Goal: Information Seeking & Learning: Learn about a topic

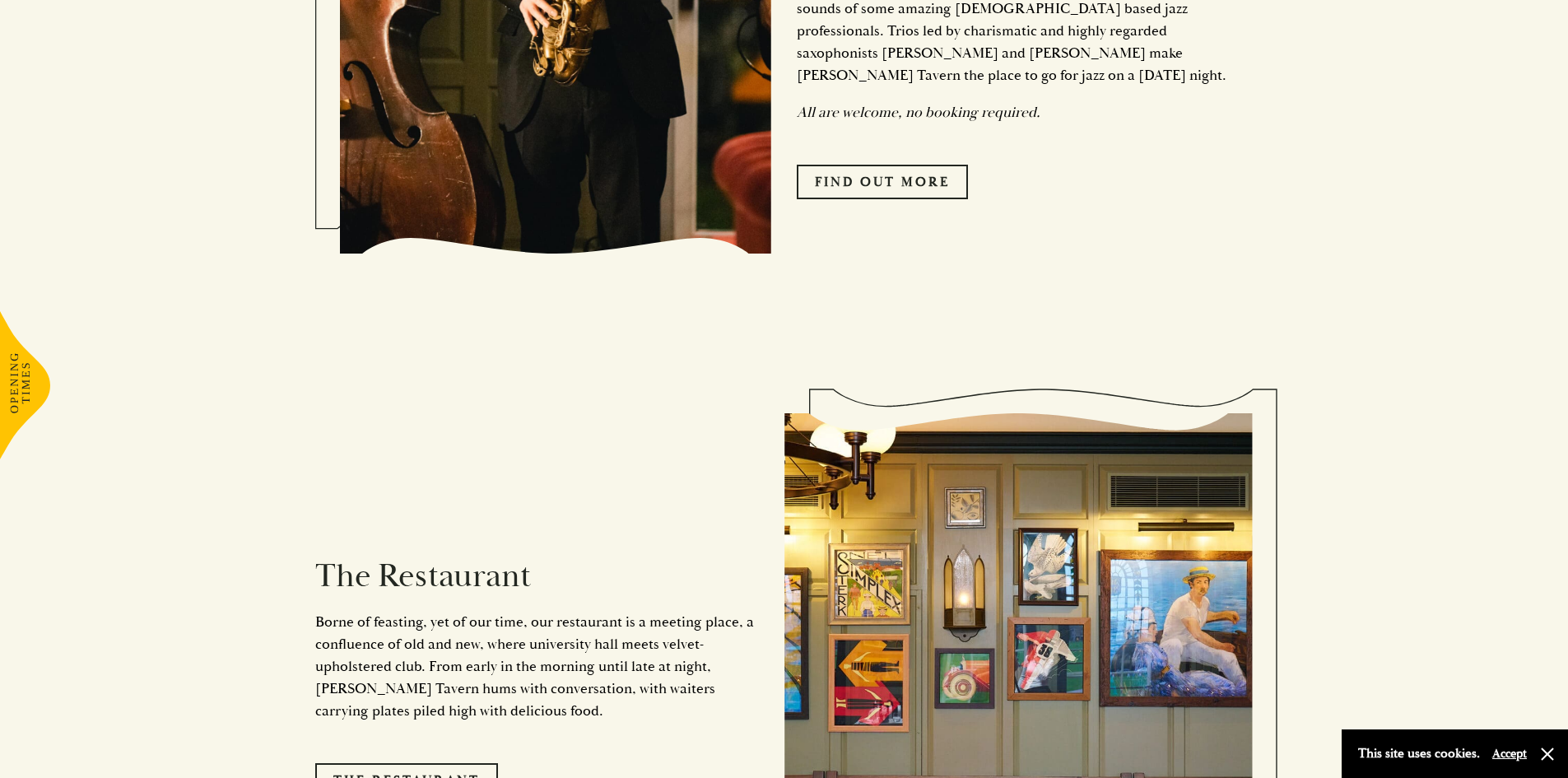
scroll to position [1235, 0]
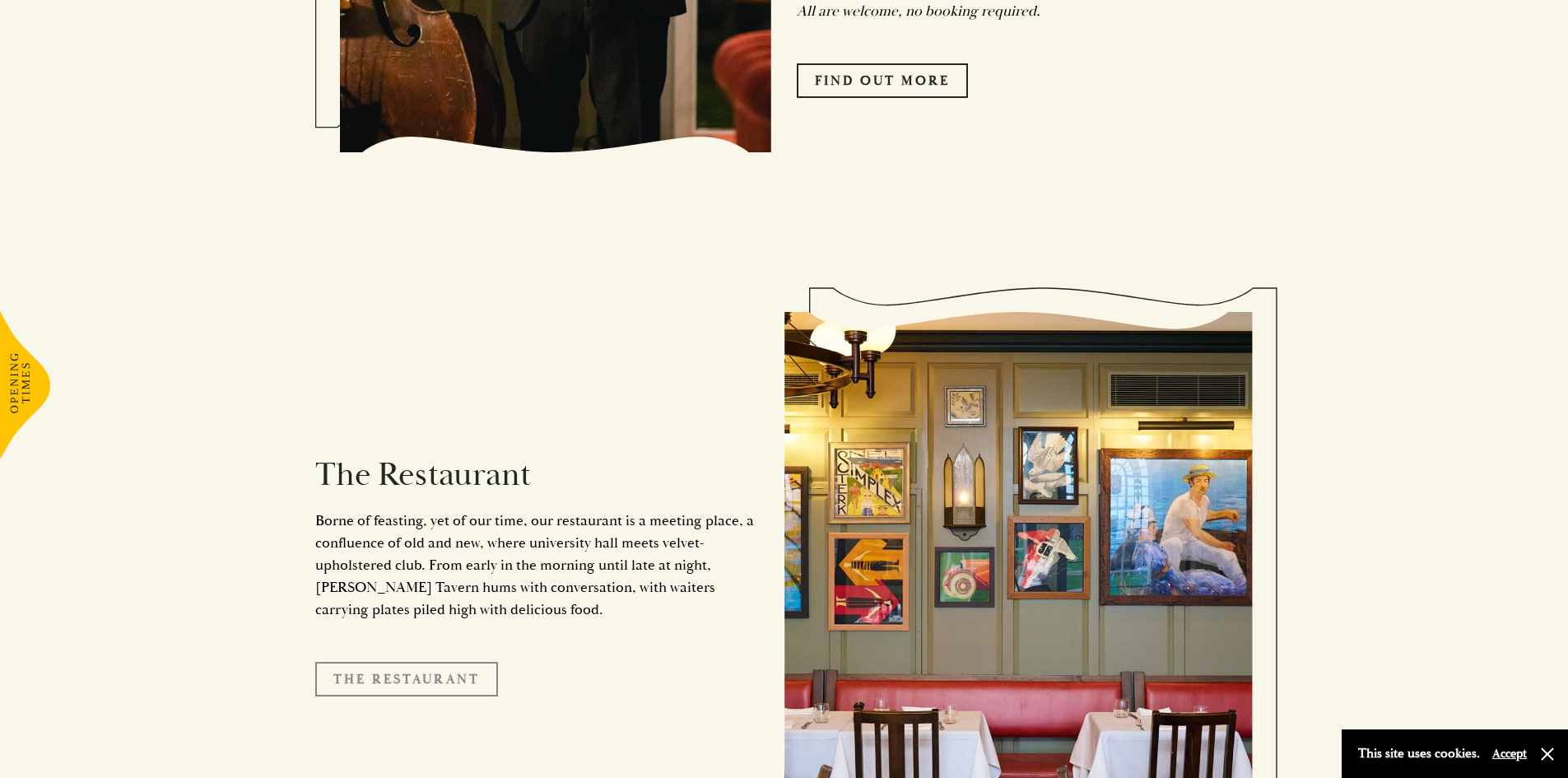
click at [450, 662] on link "The Restaurant" at bounding box center [406, 680] width 182 height 35
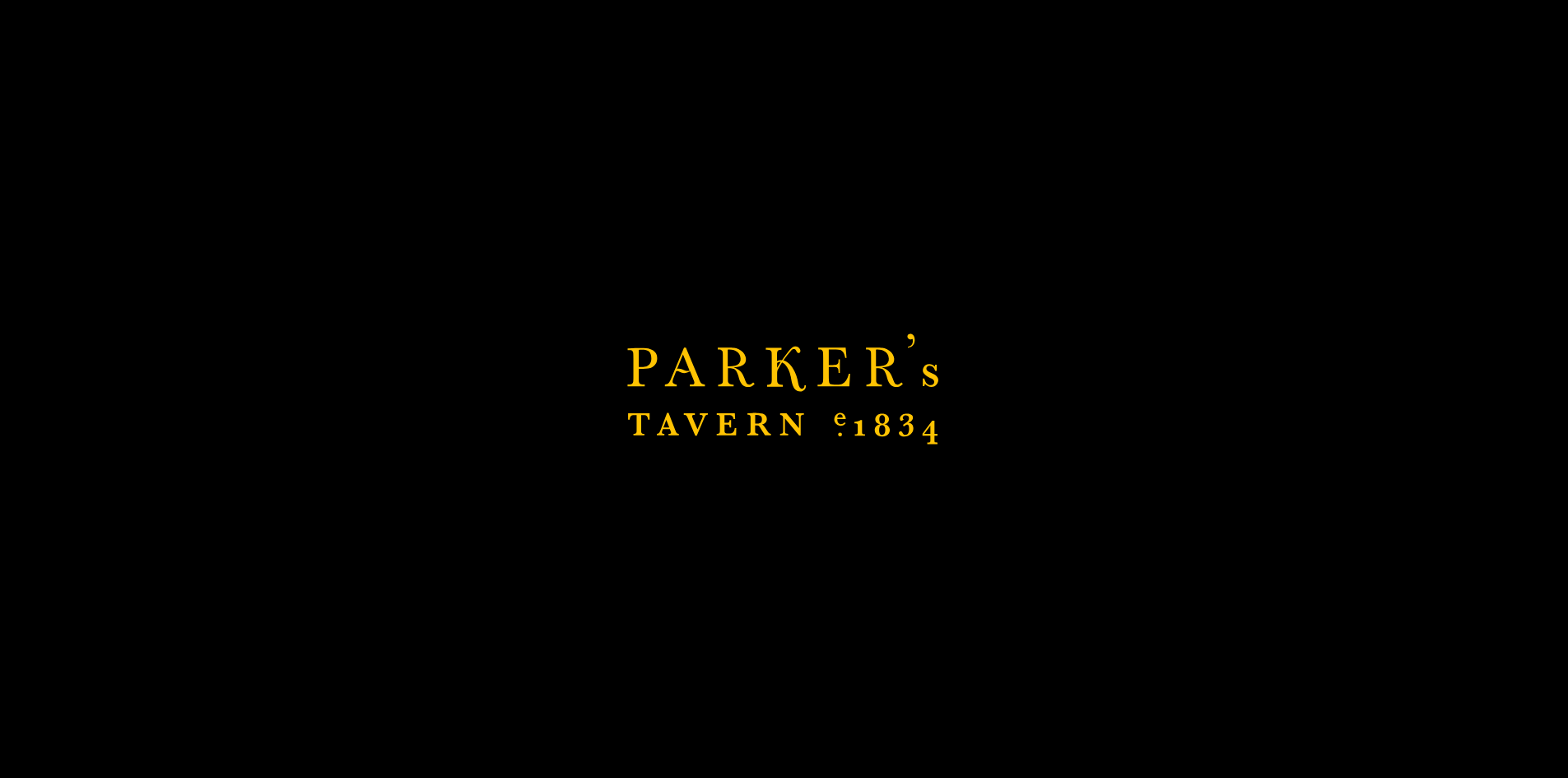
scroll to position [1400, 0]
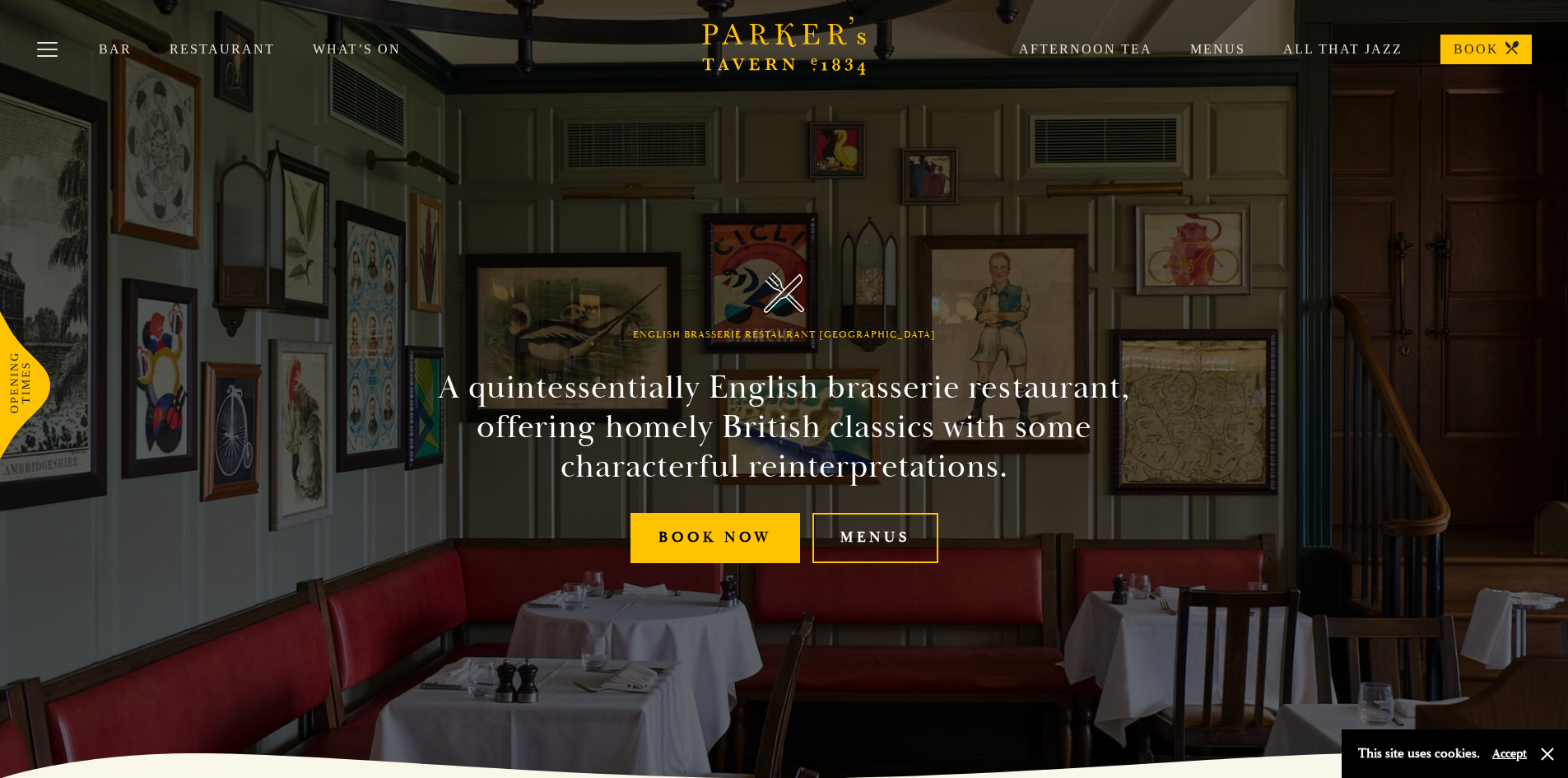
click at [807, 46] on icon "Brasserie Restaurant [GEOGRAPHIC_DATA] | [PERSON_NAME] Tavern Cambridge [PERSON…" at bounding box center [784, 45] width 165 height 59
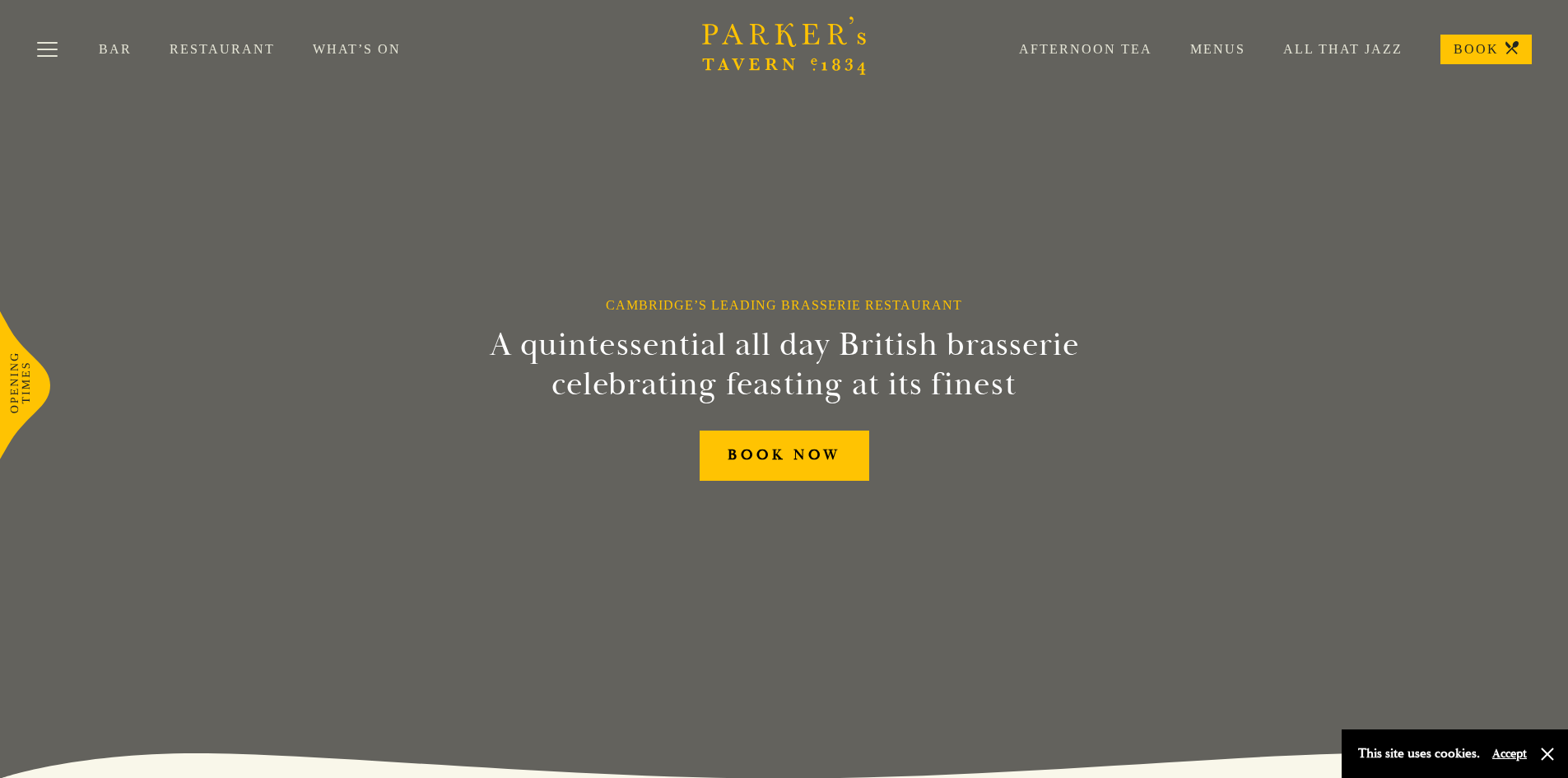
click at [756, 39] on icon "Brasserie Restaurant [GEOGRAPHIC_DATA] | [PERSON_NAME] Tavern Cambridge [PERSON…" at bounding box center [784, 45] width 165 height 59
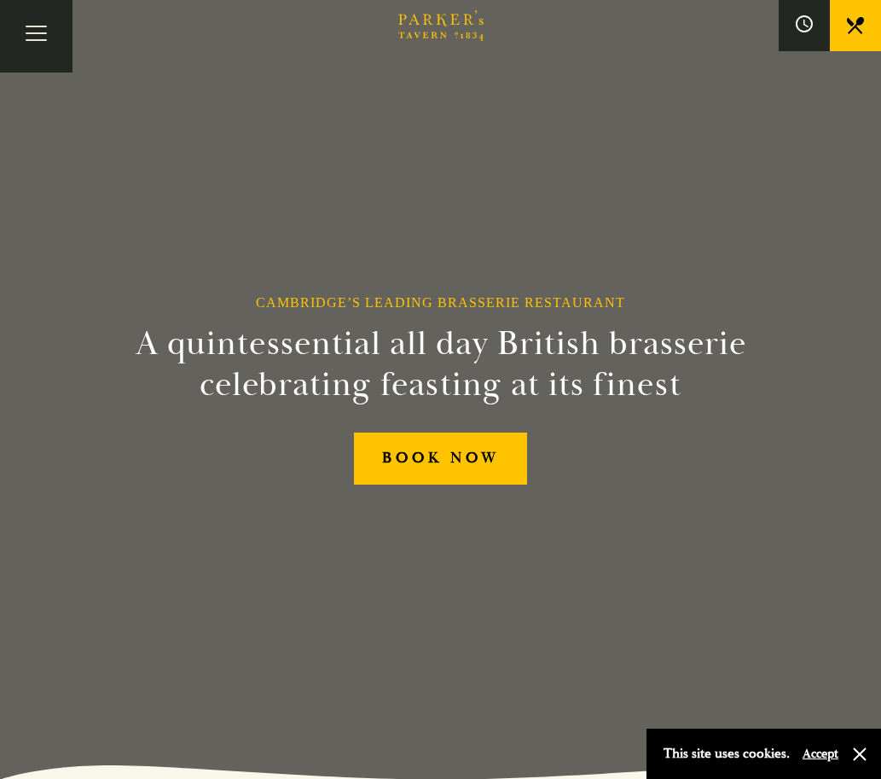
click at [450, 26] on icon "Brasserie Restaurant [GEOGRAPHIC_DATA] | [PERSON_NAME] Tavern Cambridge [PERSON…" at bounding box center [440, 25] width 85 height 31
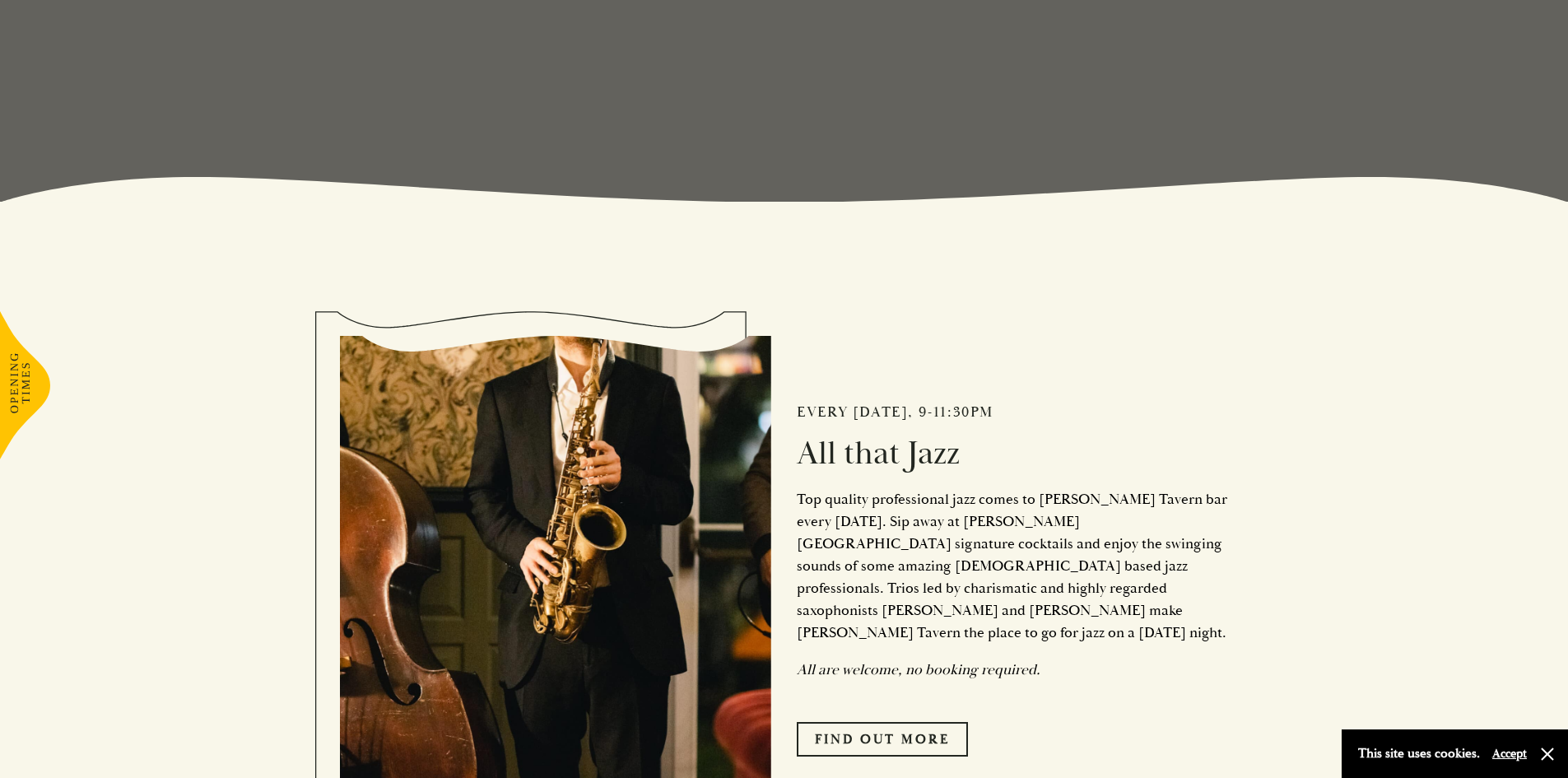
drag, startPoint x: 875, startPoint y: 247, endPoint x: 871, endPoint y: 263, distance: 16.5
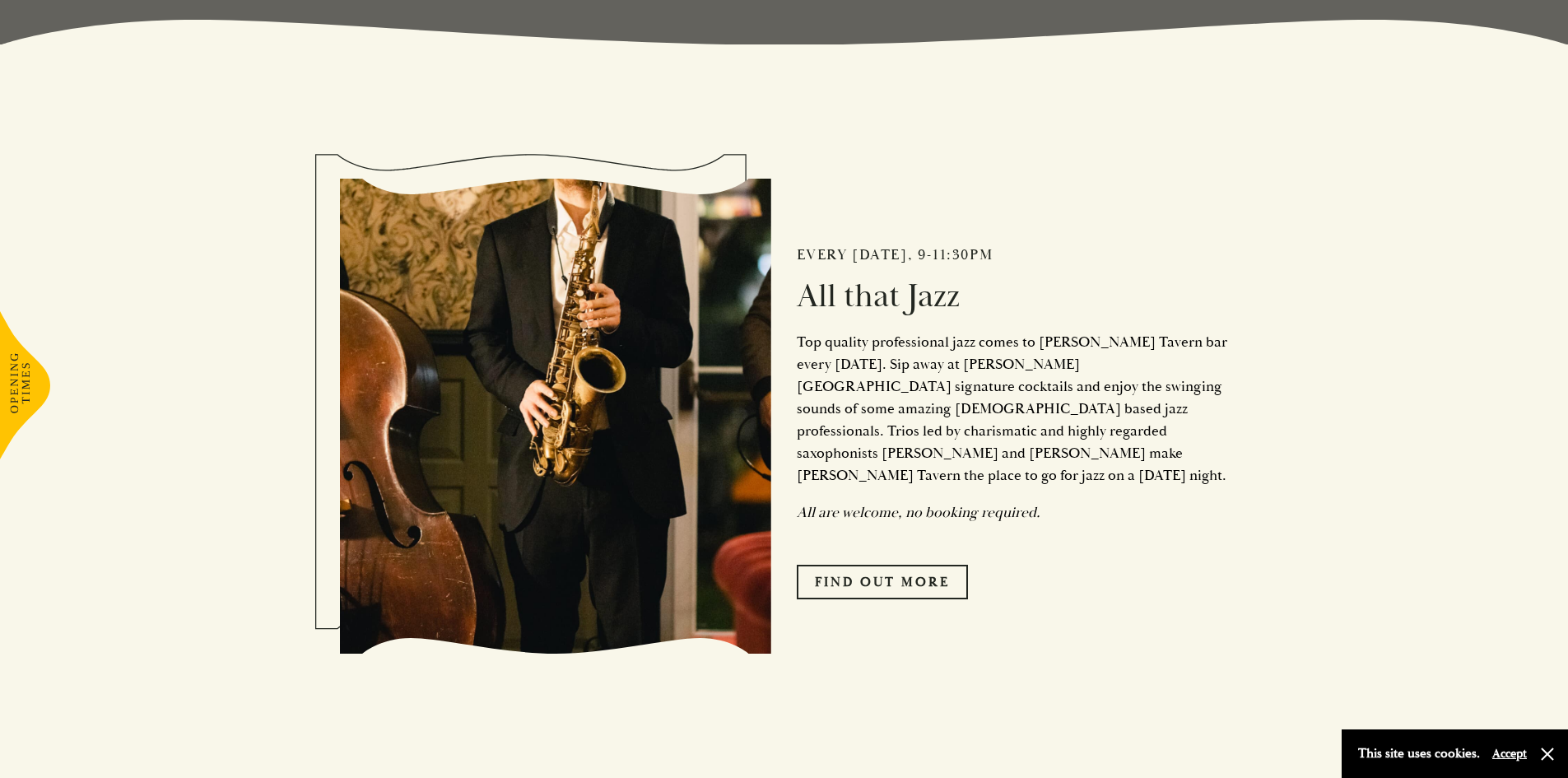
scroll to position [735, 0]
click at [794, 299] on div "Every Friday, 9-11:30pm All that Jazz Top quality professional jazz comes to Pa…" at bounding box center [1000, 415] width 456 height 530
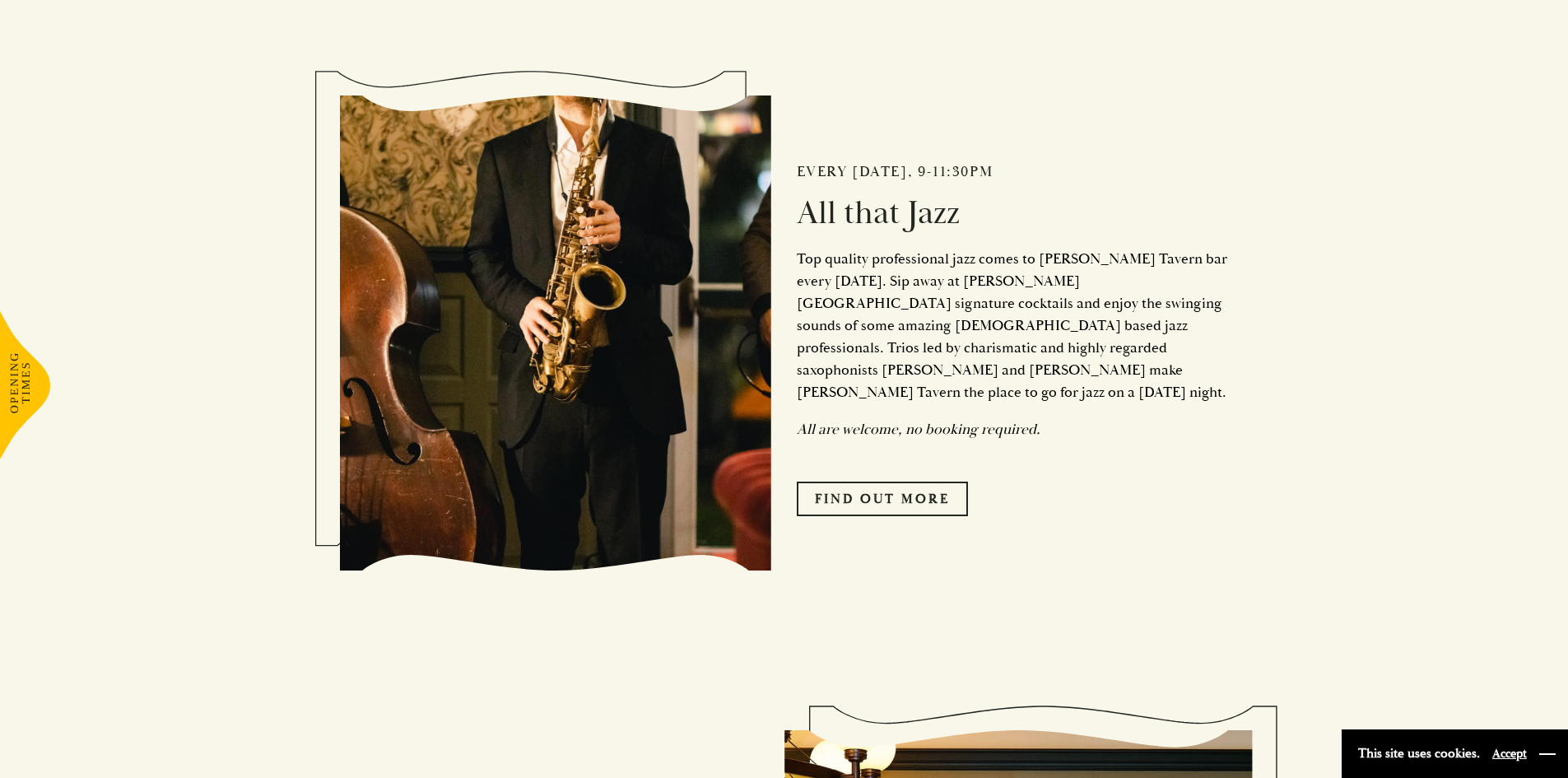
click at [849, 748] on button "button" at bounding box center [1547, 754] width 16 height 16
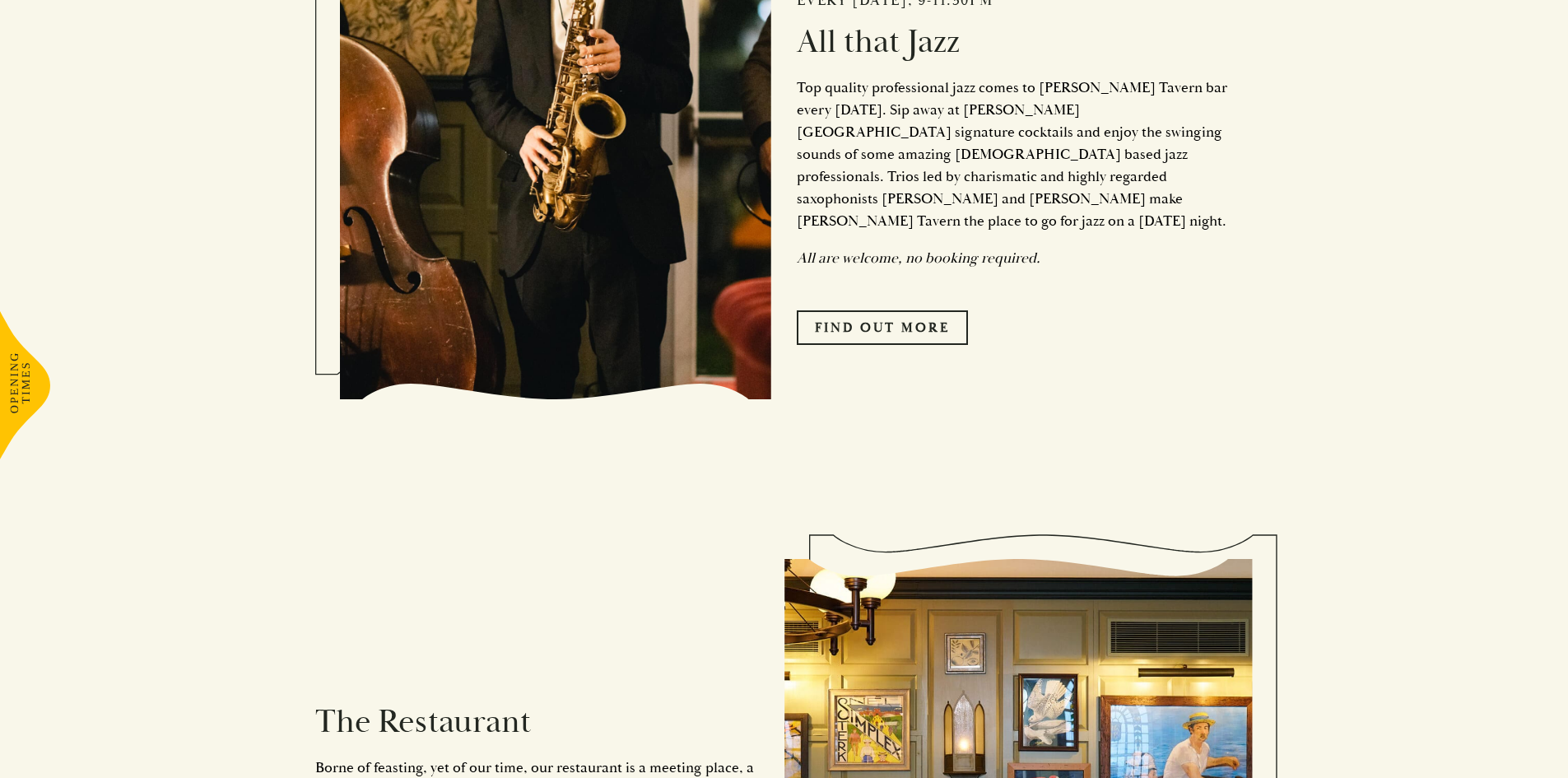
scroll to position [1400, 0]
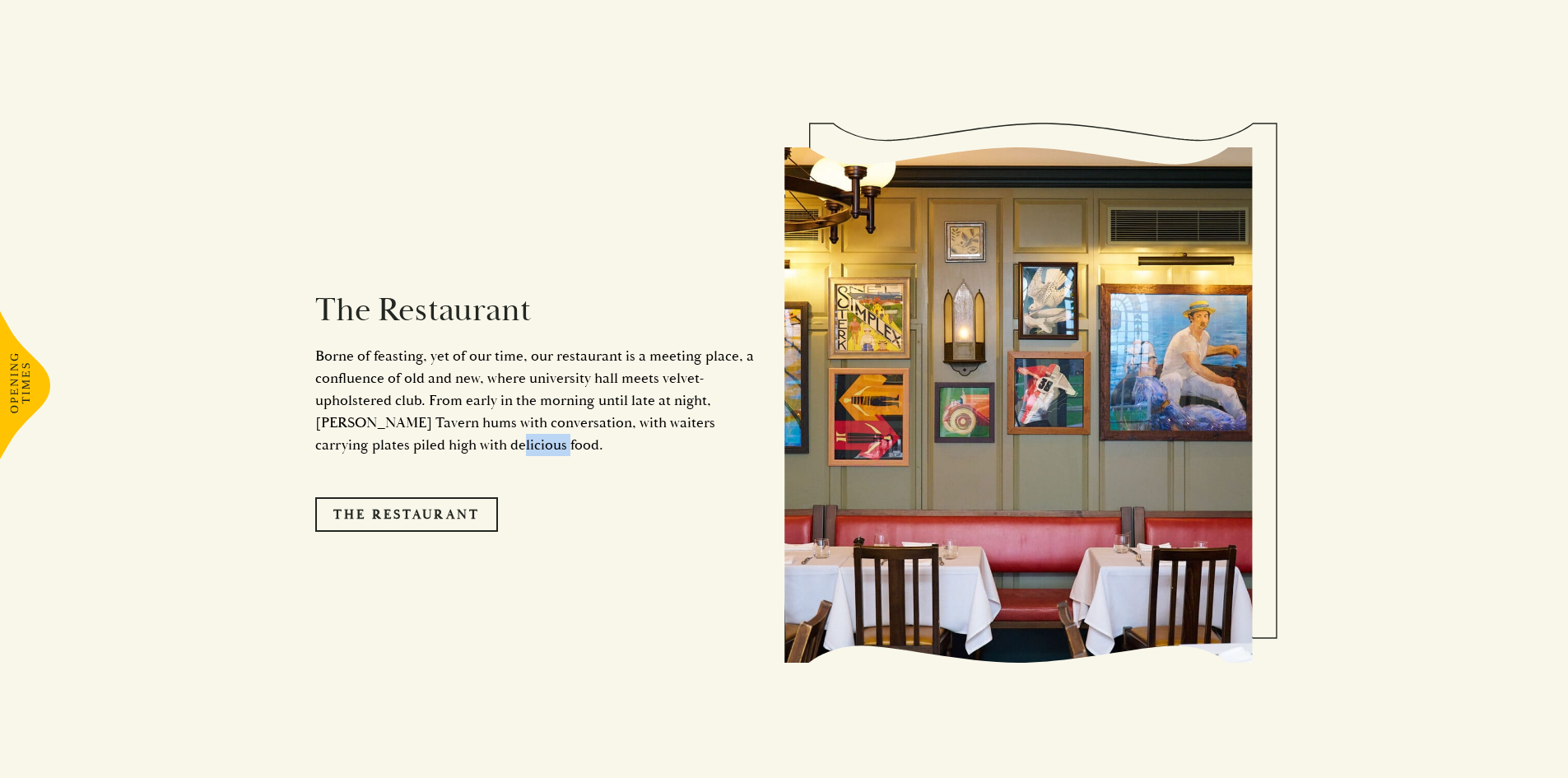
drag, startPoint x: 509, startPoint y: 431, endPoint x: 449, endPoint y: 417, distance: 61.6
drag, startPoint x: 449, startPoint y: 417, endPoint x: 321, endPoint y: 371, distance: 136.0
click at [321, 371] on p "Borne of feasting, yet of our time, our restaurant is a meeting place, a conflu…" at bounding box center [537, 400] width 445 height 111
drag, startPoint x: 309, startPoint y: 333, endPoint x: 368, endPoint y: 357, distance: 63.7
click at [361, 355] on div "The Restaurant Borne of feasting, yet of our time, our restaurant is a meeting …" at bounding box center [784, 400] width 987 height 670
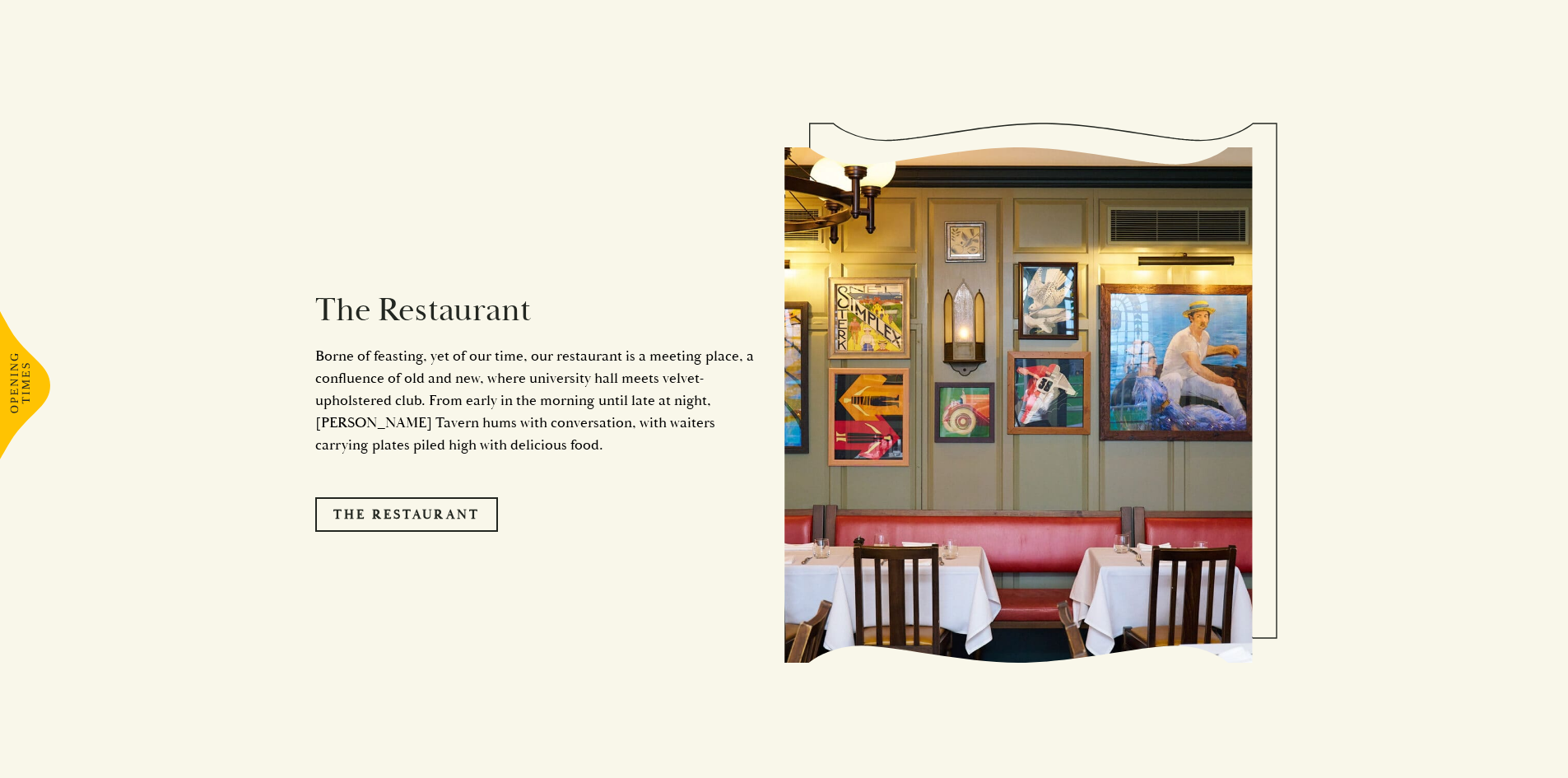
click at [539, 450] on div "The Restaurant Borne of feasting, yet of our time, our restaurant is a meeting …" at bounding box center [550, 404] width 469 height 418
click at [495, 497] on link "The Restaurant" at bounding box center [406, 514] width 182 height 35
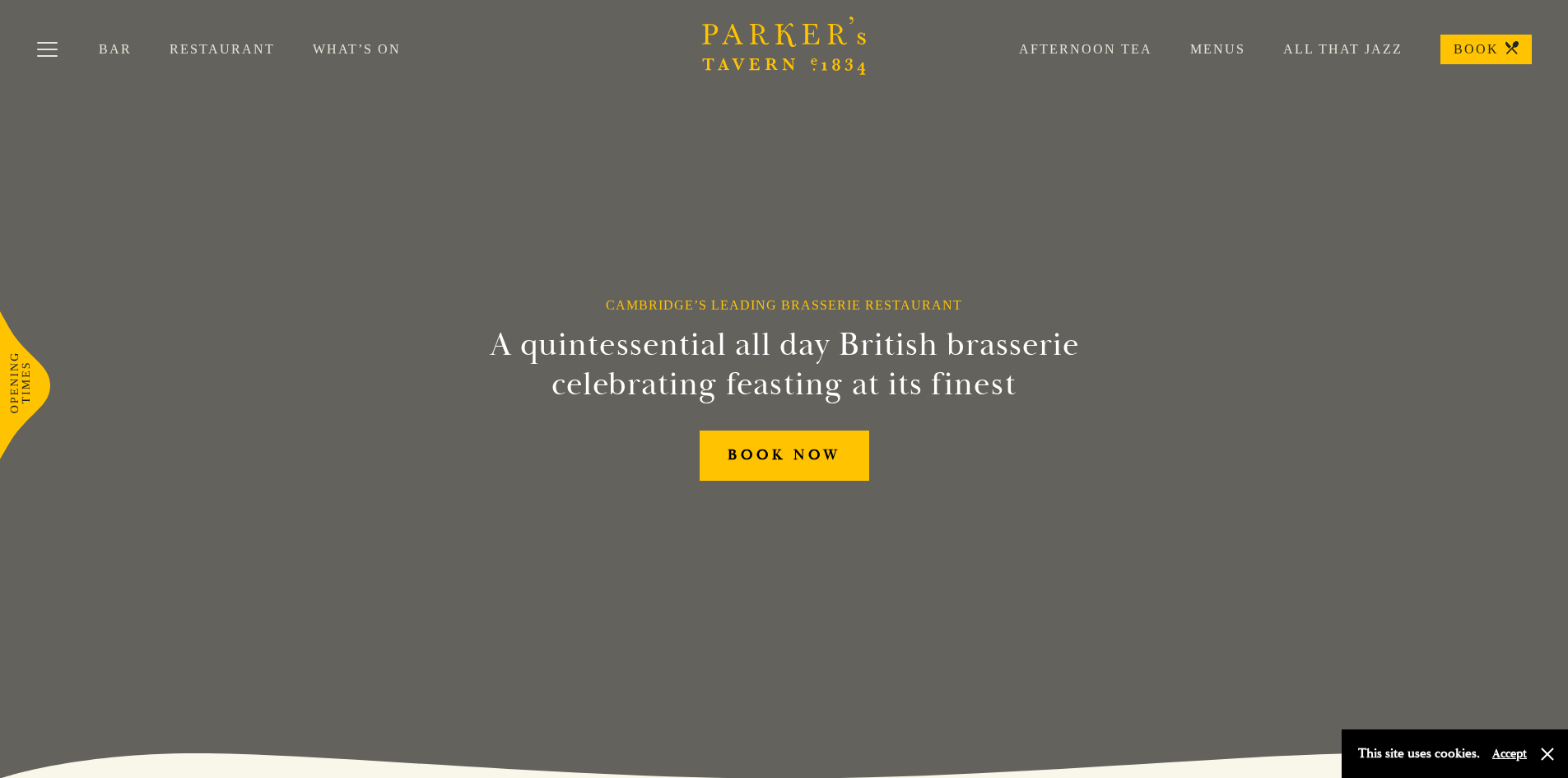
click at [787, 59] on icon "Brasserie Restaurant Cambridge | Parker's Tavern Cambridge Parker's Tavern is a…" at bounding box center [784, 45] width 165 height 59
drag, startPoint x: 0, startPoint y: 0, endPoint x: 786, endPoint y: 252, distance: 825.4
click at [786, 252] on div "Cambridge’s Leading Brasserie Restaurant A quintessential all day British brass…" at bounding box center [784, 389] width 987 height 778
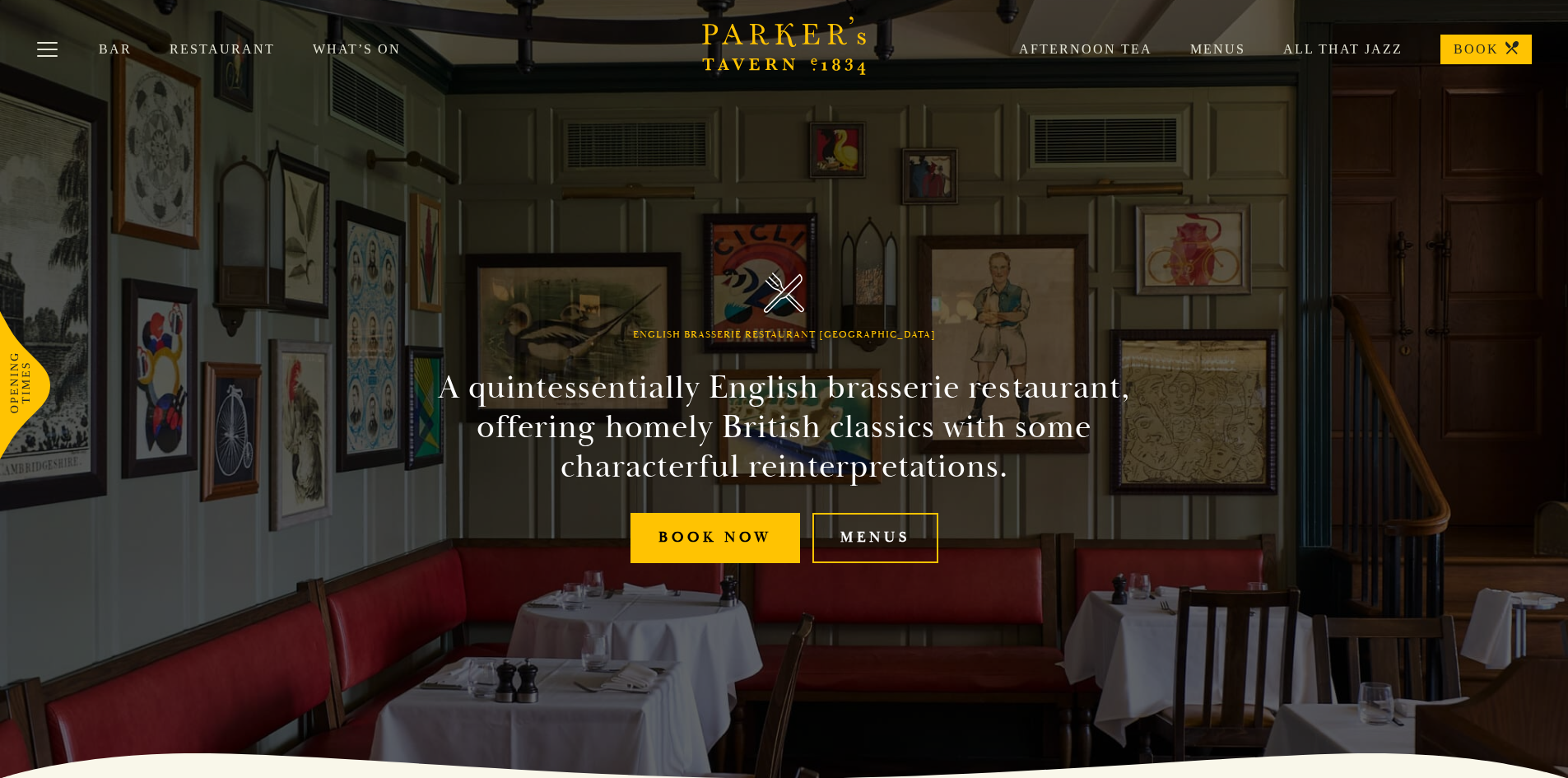
click at [768, 25] on icon "Brasserie Restaurant Cambridge | Parker's Tavern Cambridge Parker's Tavern is a…" at bounding box center [784, 45] width 165 height 59
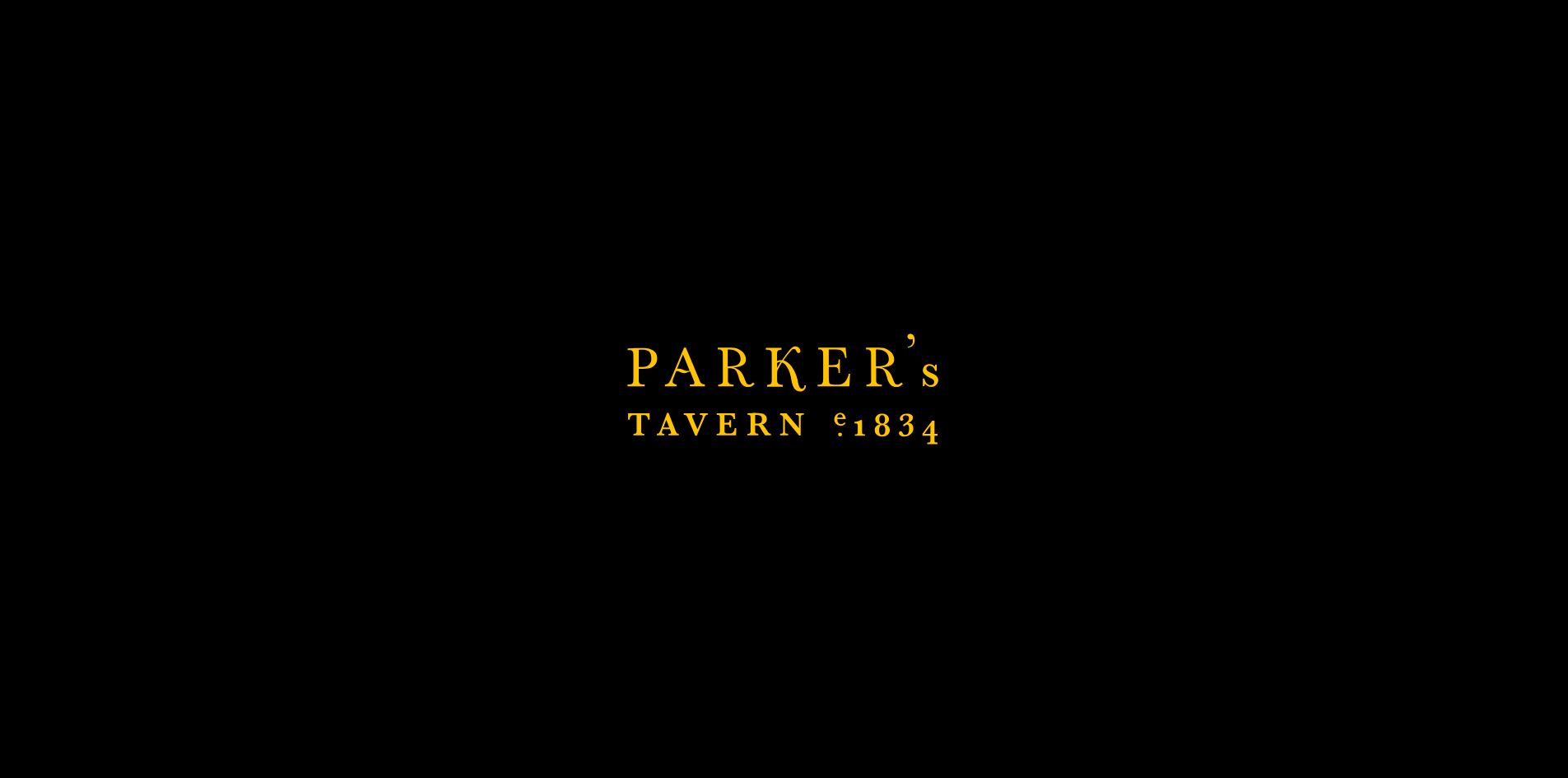
click at [356, 46] on div "Brasserie Restaurant Cambridge | Parker's Tavern Cambridge Parker's Tavern is a…" at bounding box center [784, 389] width 1568 height 778
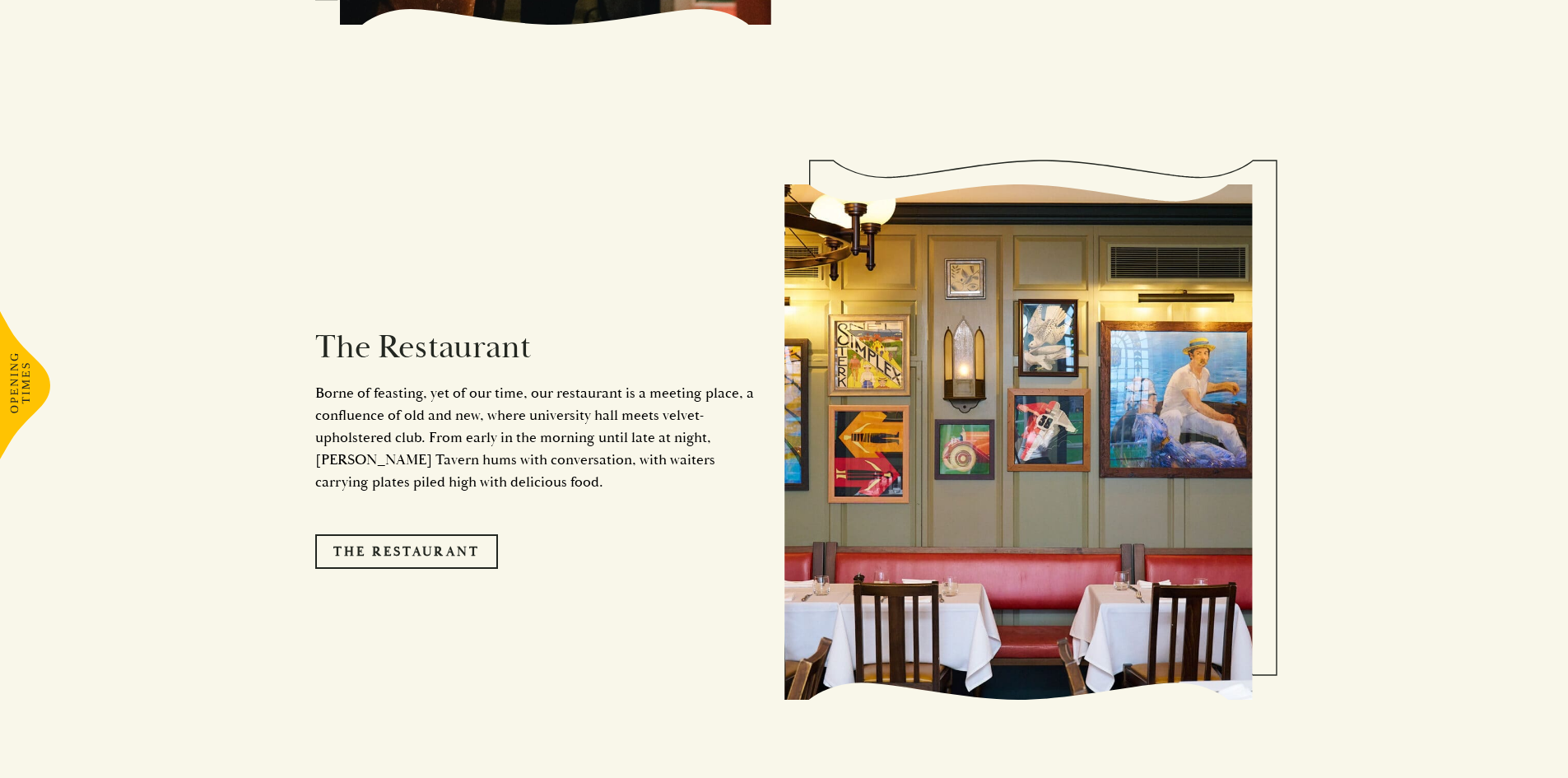
scroll to position [1400, 0]
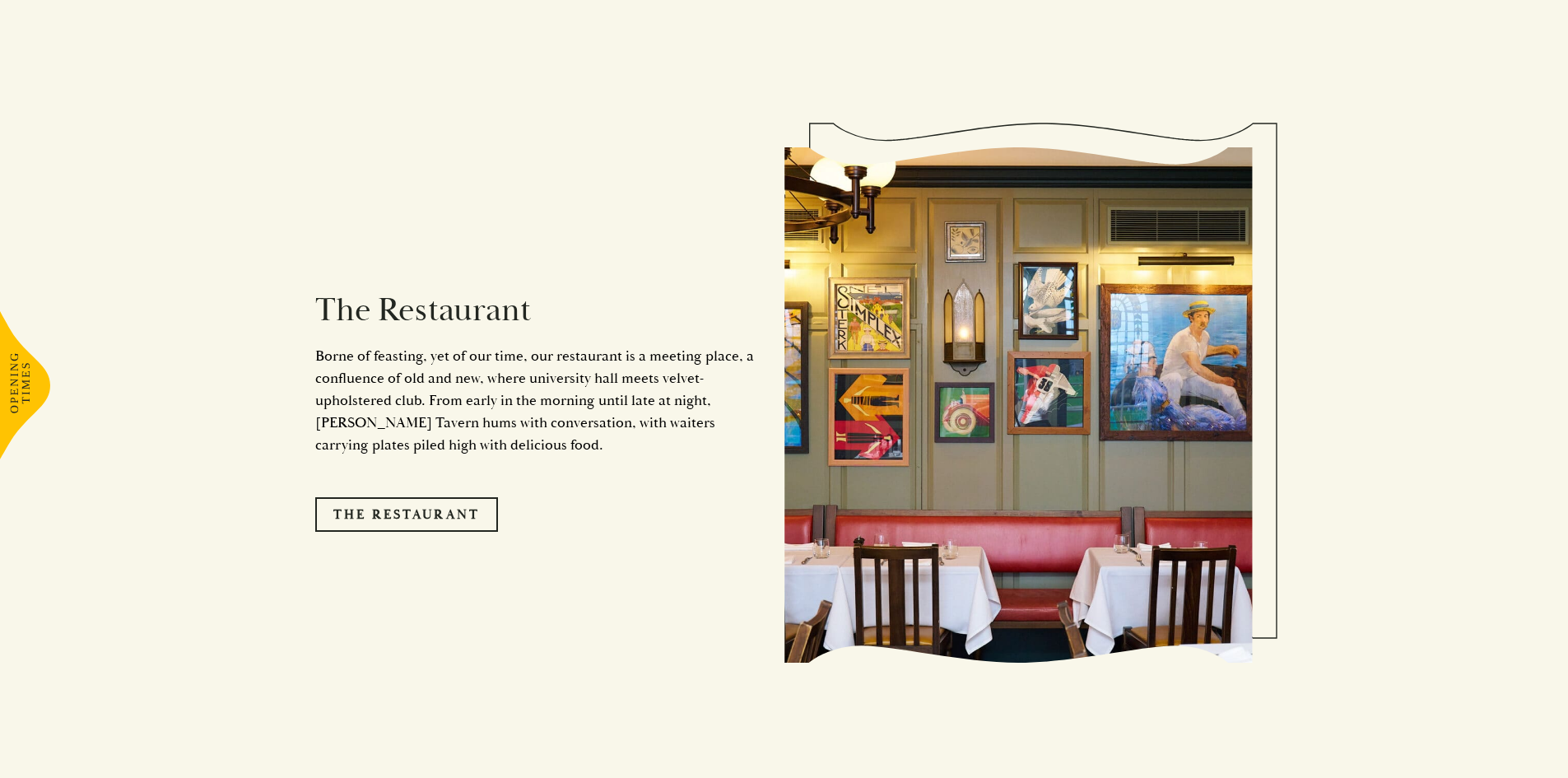
drag, startPoint x: 528, startPoint y: 446, endPoint x: 483, endPoint y: 418, distance: 53.0
click at [483, 418] on div "The Restaurant Borne of feasting, yet of our time, our restaurant is a meeting …" at bounding box center [550, 404] width 469 height 418
click at [530, 472] on div "The Restaurant Borne of feasting, yet of our time, our restaurant is a meeting …" at bounding box center [550, 404] width 469 height 418
drag, startPoint x: 514, startPoint y: 453, endPoint x: 293, endPoint y: 284, distance: 278.2
click at [293, 284] on div "The Restaurant Borne of feasting, yet of our time, our restaurant is a meeting …" at bounding box center [784, 400] width 987 height 670
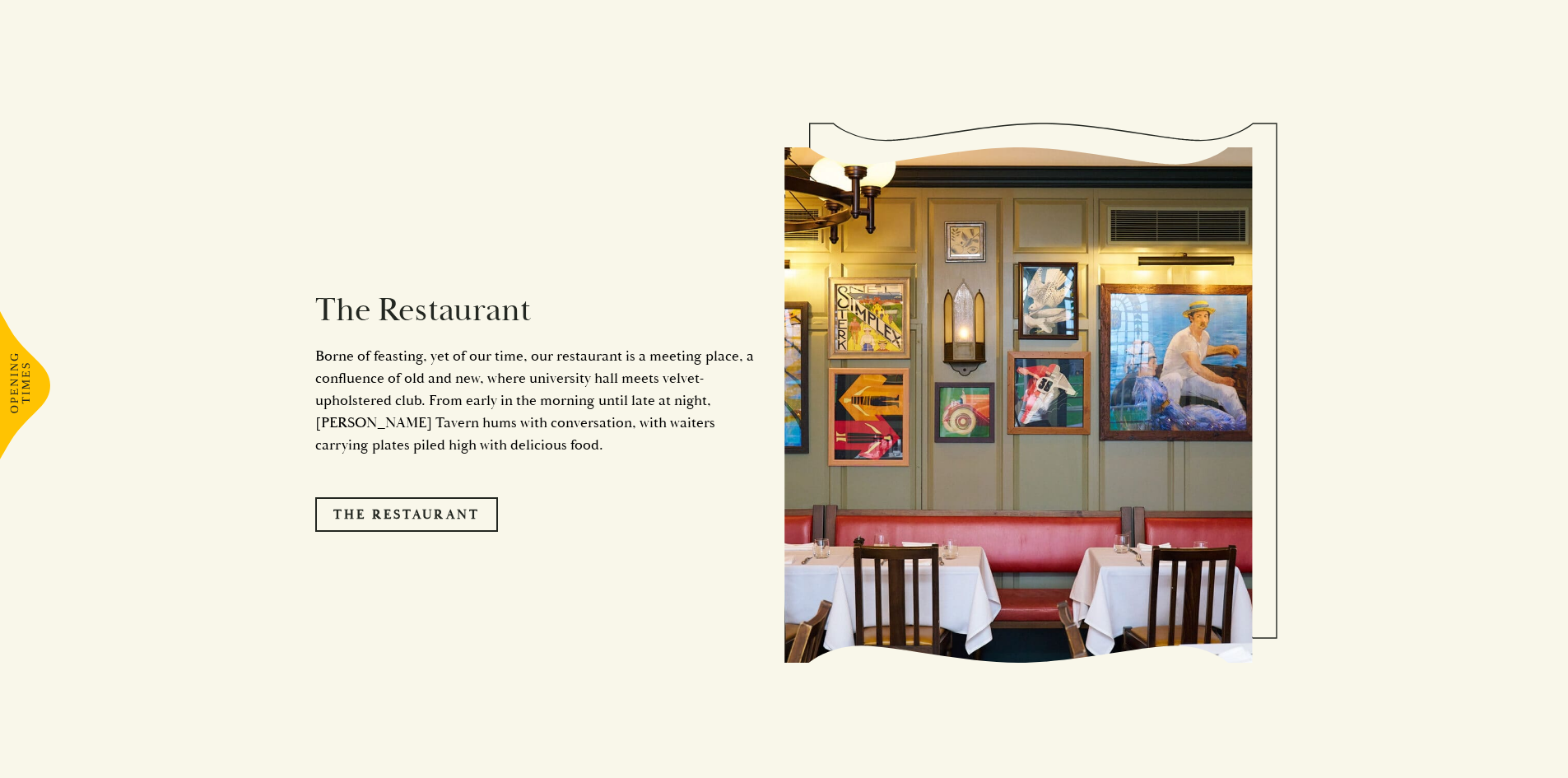
click at [456, 425] on p "Borne of feasting, yet of our time, our restaurant is a meeting place, a conflu…" at bounding box center [537, 400] width 445 height 111
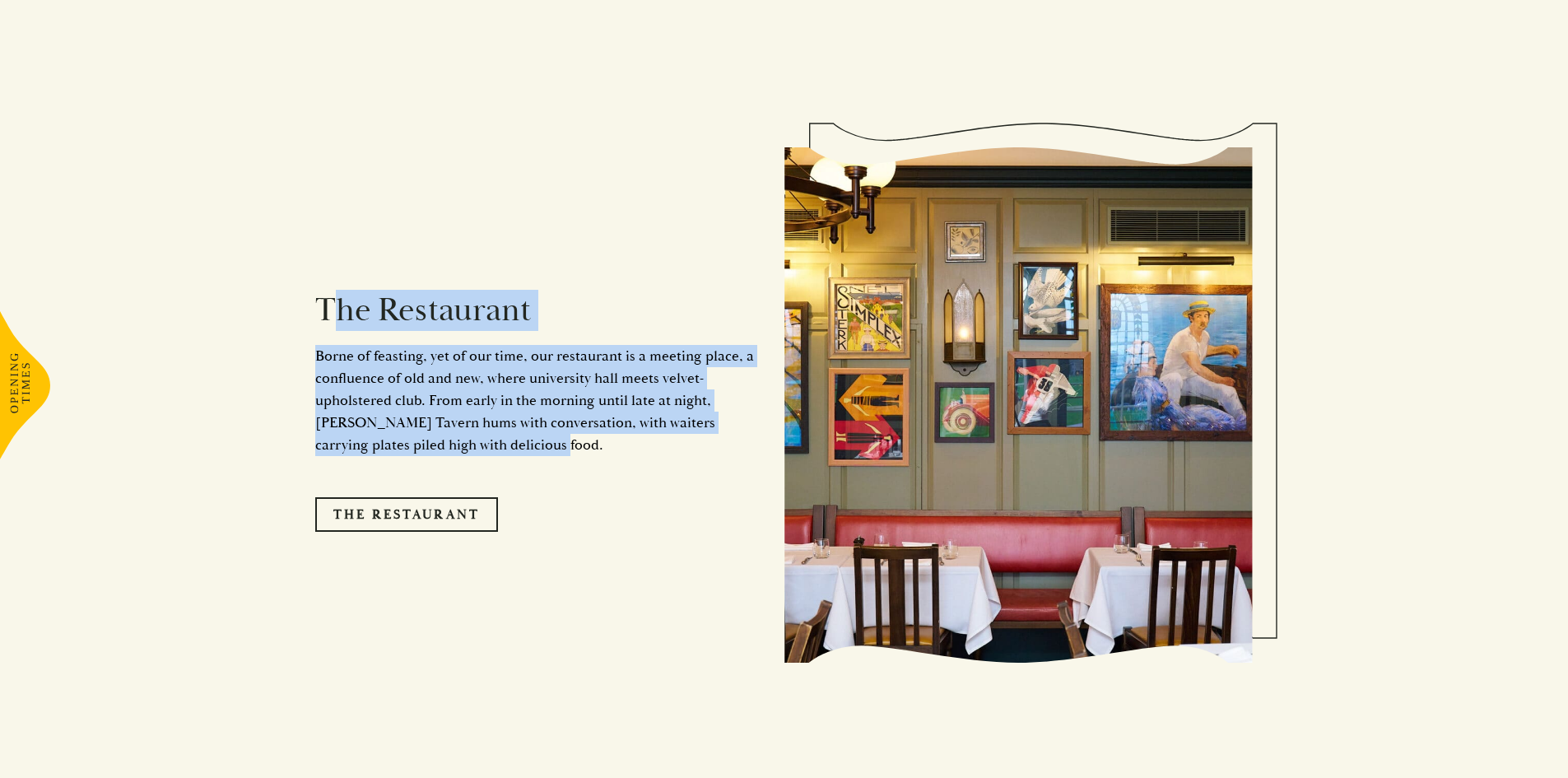
drag, startPoint x: 516, startPoint y: 428, endPoint x: 310, endPoint y: 270, distance: 259.6
click at [311, 270] on div "The Restaurant Borne of feasting, yet of our time, our restaurant is a meeting …" at bounding box center [784, 400] width 987 height 670
copy div "The Restaurant Borne of feasting, yet of our time, our restaurant is a meeting …"
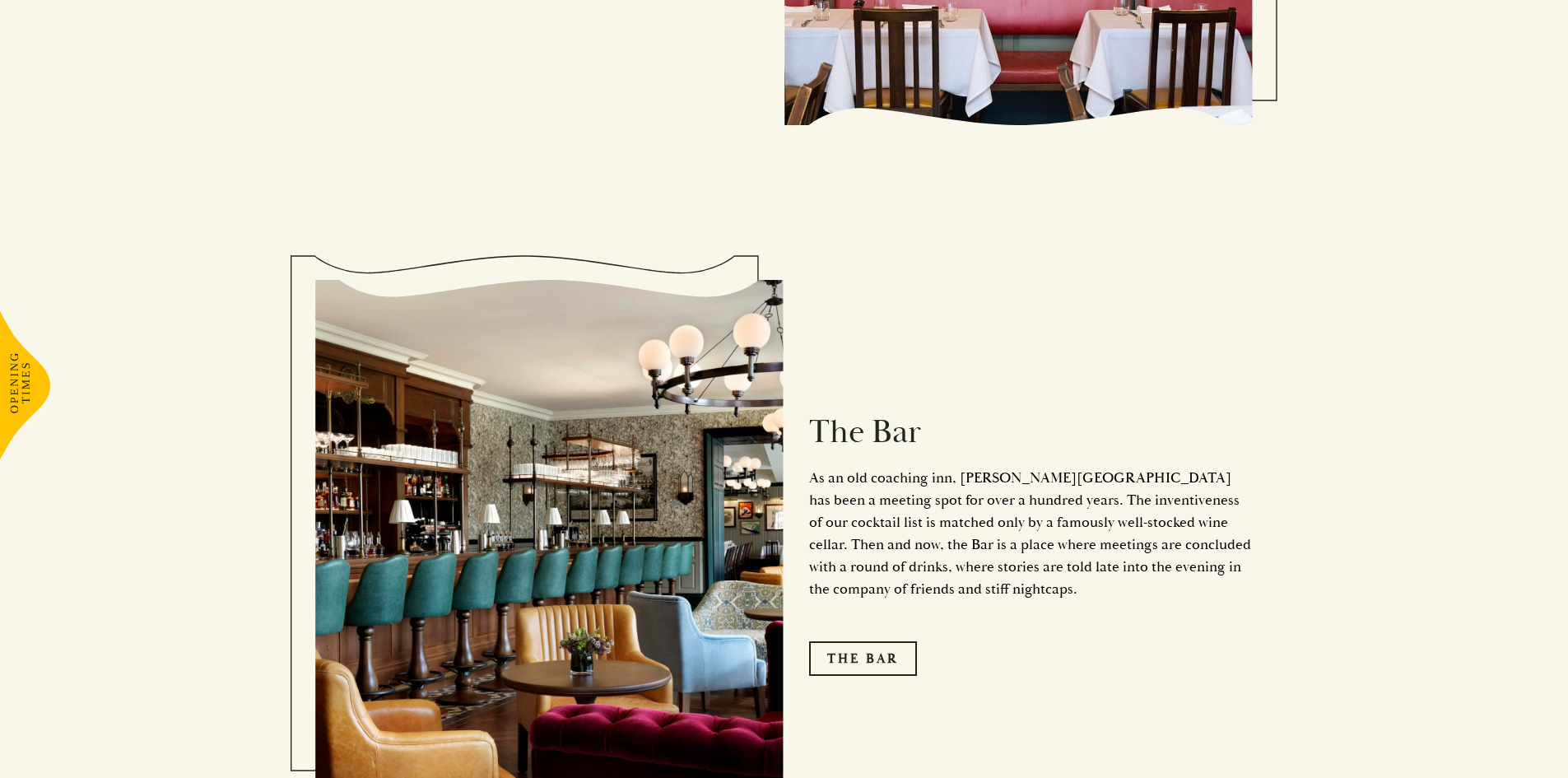
scroll to position [2058, 0]
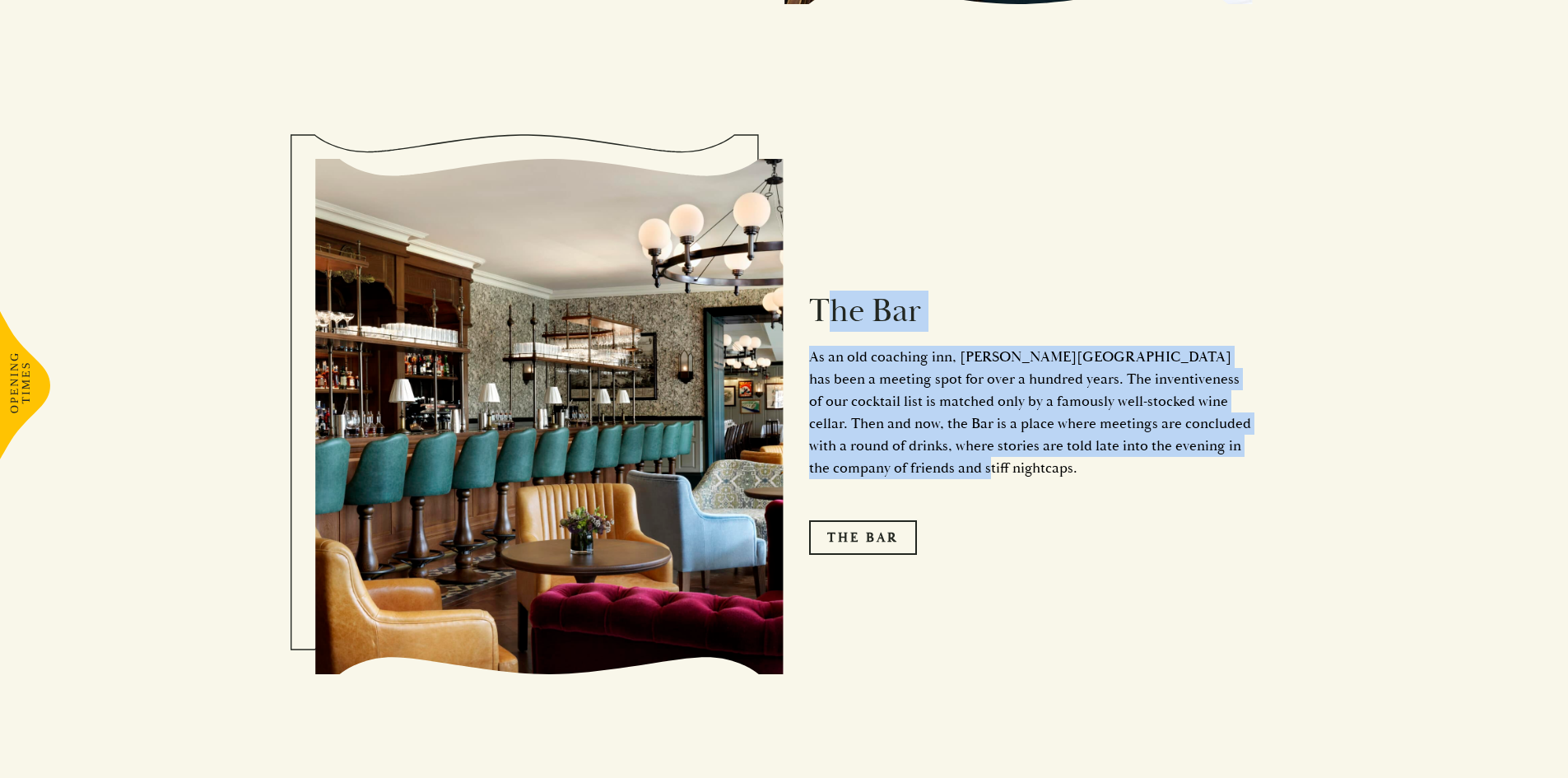
drag, startPoint x: 911, startPoint y: 456, endPoint x: 803, endPoint y: 293, distance: 195.5
click at [803, 293] on div "The Bar As an old coaching inn, Parker’s Tavern has been a meeting spot for ove…" at bounding box center [1019, 417] width 469 height 440
copy div "The Bar As an old coaching inn, Parker’s Tavern has been a meeting spot for ove…"
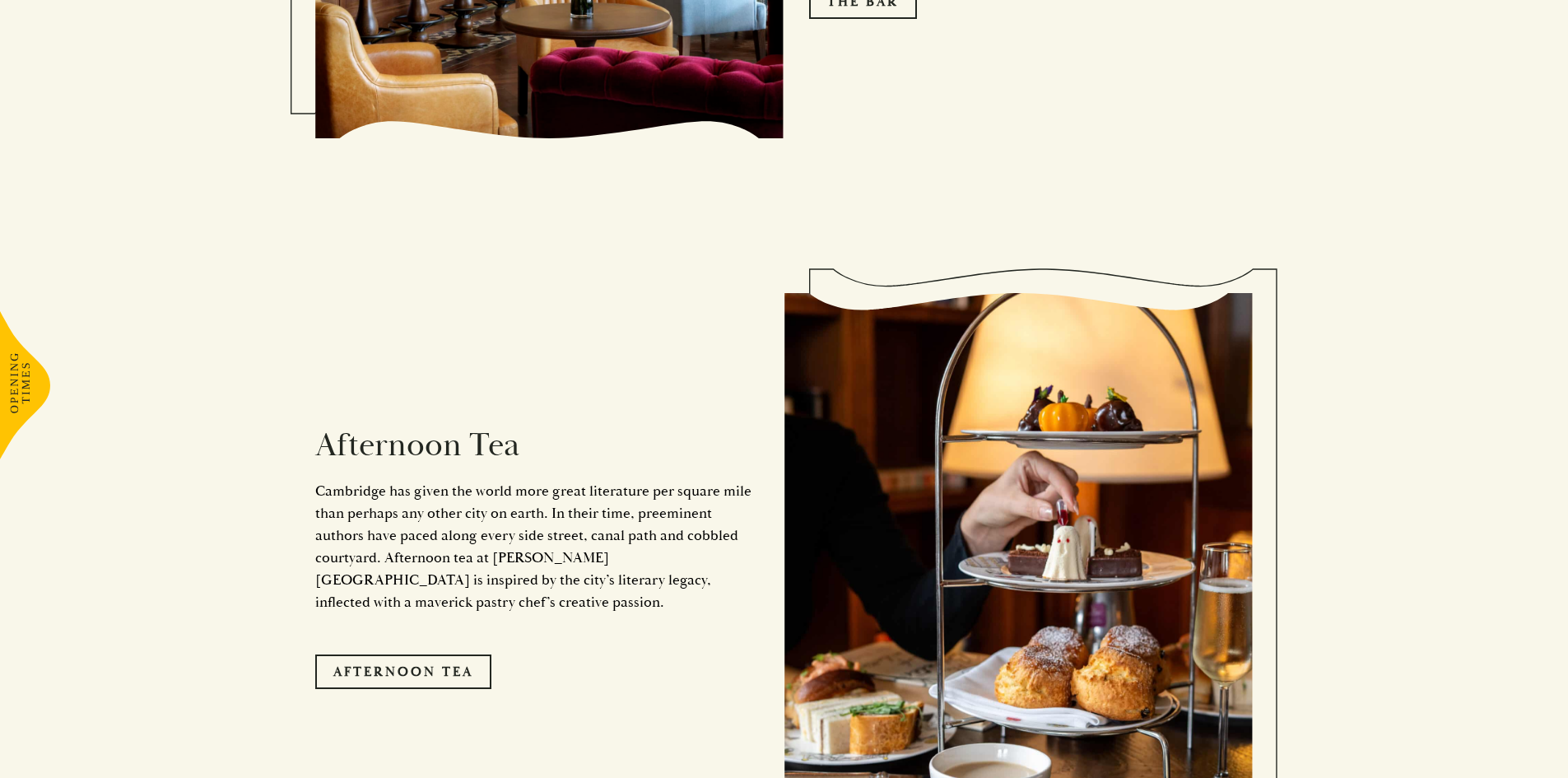
scroll to position [2716, 0]
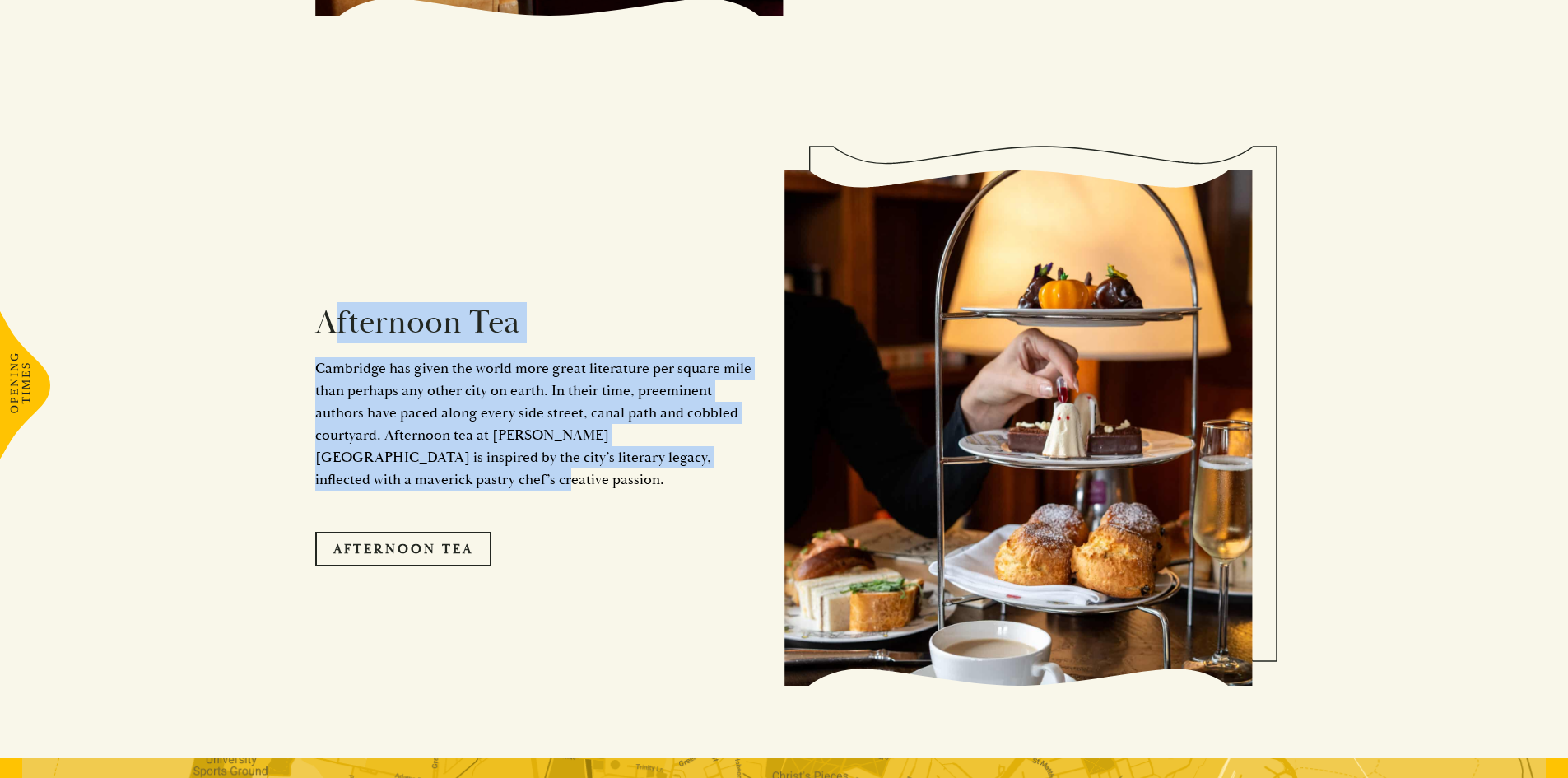
drag, startPoint x: 756, startPoint y: 453, endPoint x: 298, endPoint y: 311, distance: 479.5
click at [298, 311] on div "Afternoon Tea Cambridge has given the world more great literature per square mi…" at bounding box center [784, 423] width 987 height 670
copy div "Afternoon Tea Cambridge has given the world more great literature per square mi…"
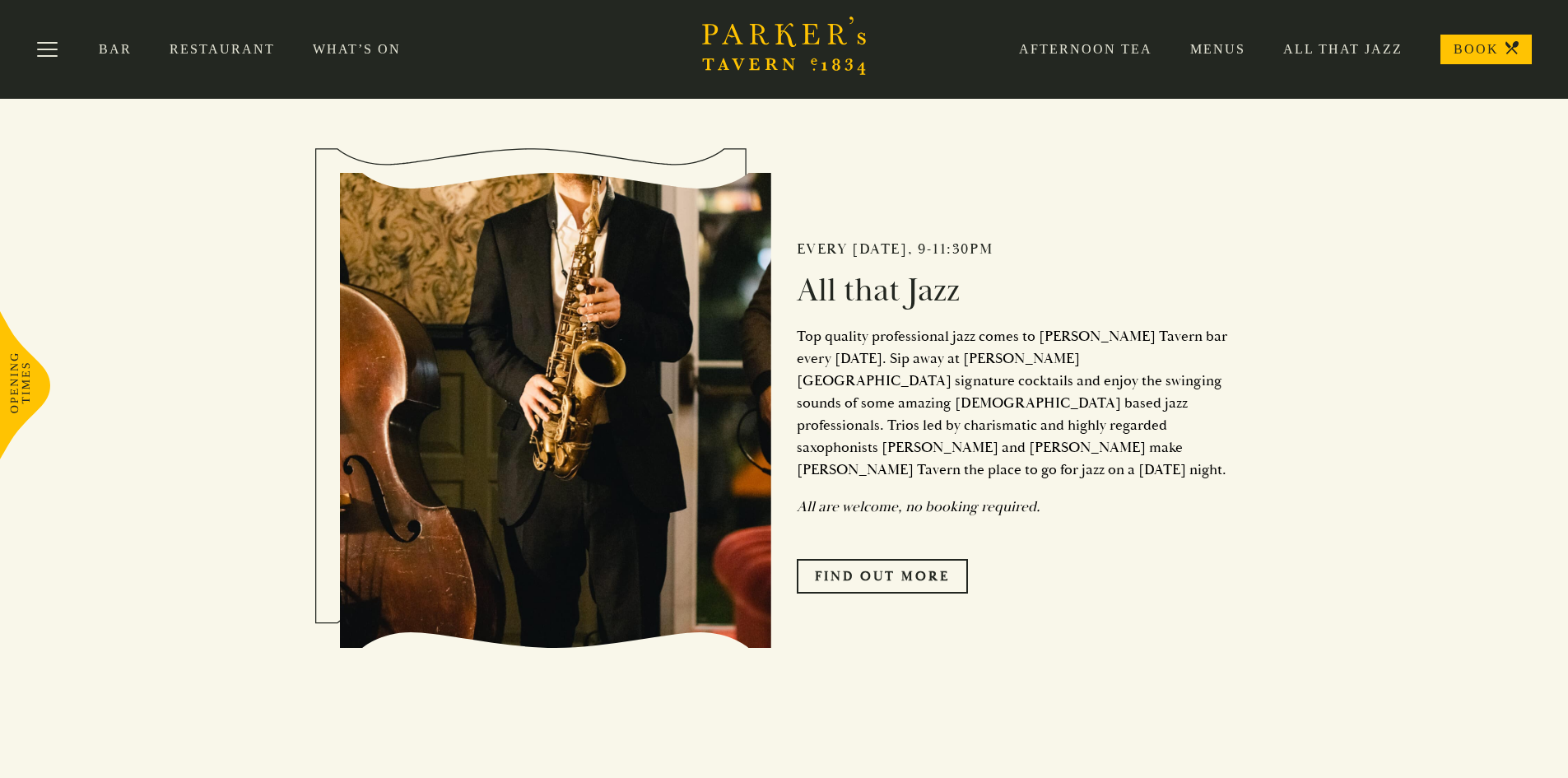
scroll to position [735, 0]
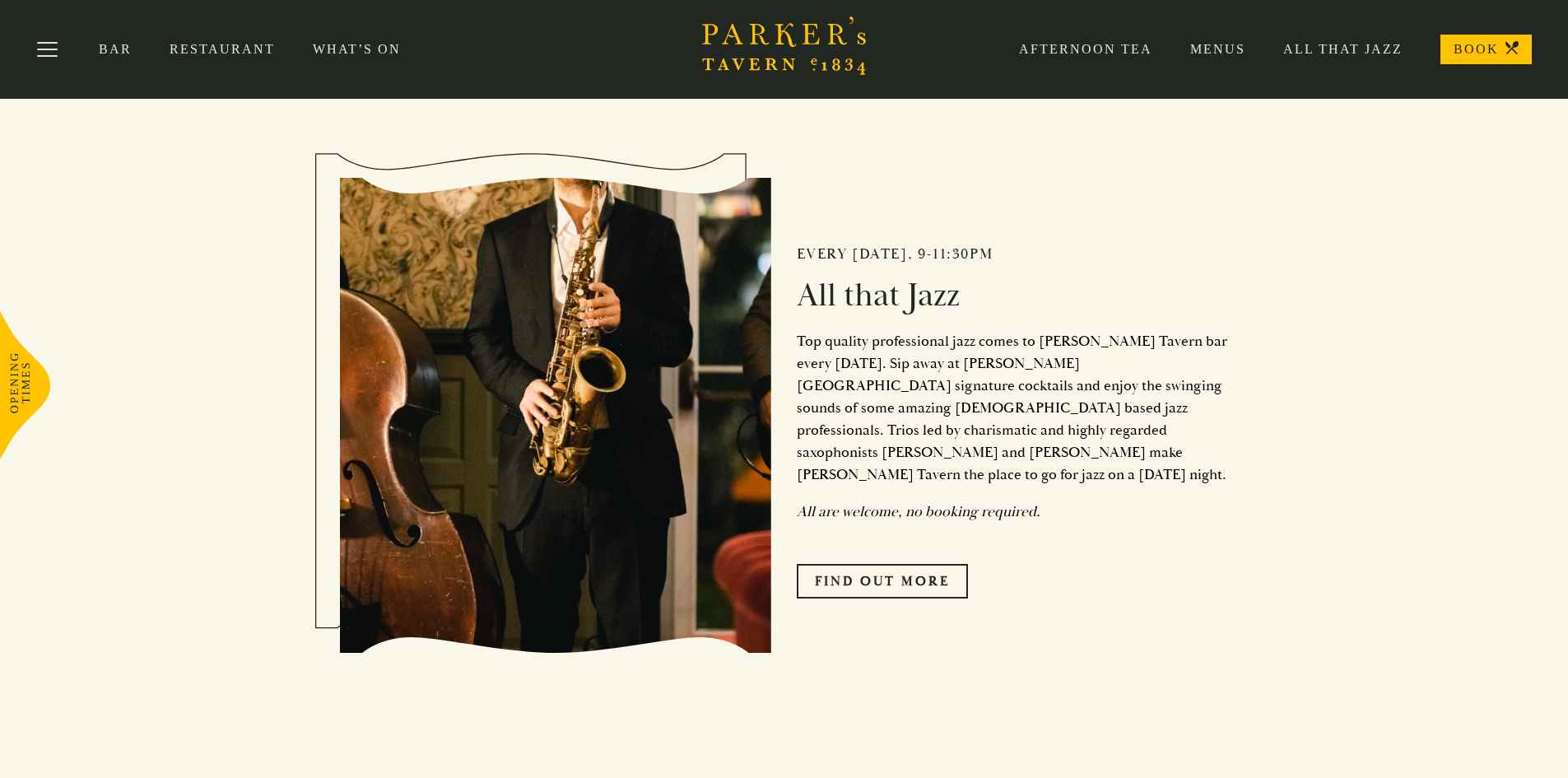
click at [1060, 467] on div "Every Friday, 9-11:30pm All that Jazz Top quality professional jazz comes to Pa…" at bounding box center [1000, 415] width 456 height 530
click at [798, 342] on p "Top quality professional jazz comes to Parker’s Tavern bar every Friday. Sip aw…" at bounding box center [1012, 407] width 432 height 155
click at [776, 344] on div "Every Friday, 9-11:30pm All that Jazz Top quality professional jazz comes to Pa…" at bounding box center [1000, 415] width 456 height 530
click at [802, 249] on h2 "Every Friday, 9-11:30pm" at bounding box center [1012, 254] width 432 height 18
click at [900, 327] on div "Every Friday, 9-11:30pm All that Jazz Top quality professional jazz comes to Pa…" at bounding box center [1000, 415] width 456 height 530
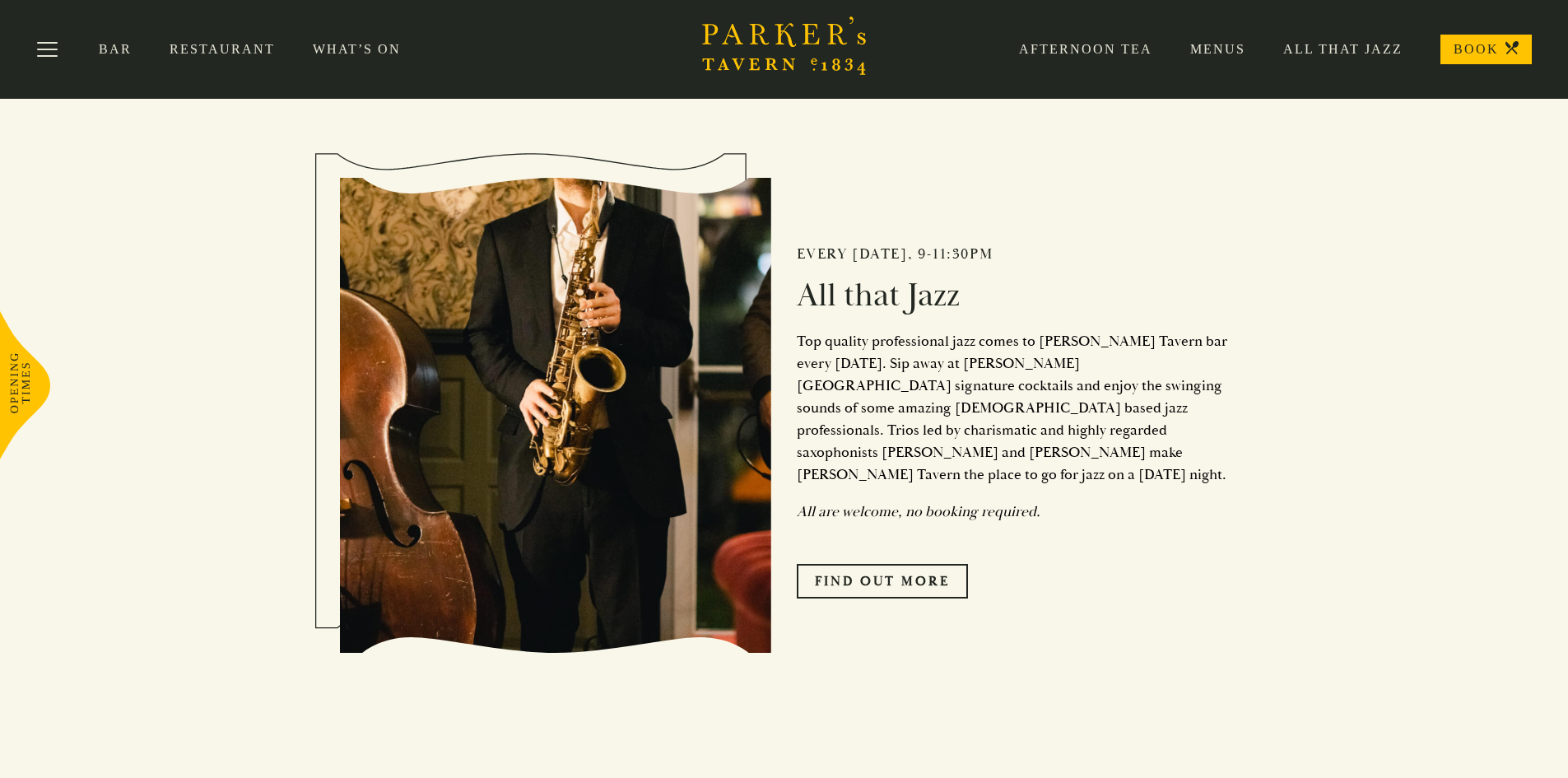
click at [796, 252] on div "Every Friday, 9-11:30pm All that Jazz Top quality professional jazz comes to Pa…" at bounding box center [1000, 415] width 456 height 530
click at [856, 279] on div "Every Friday, 9-11:30pm All that Jazz Top quality professional jazz comes to Pa…" at bounding box center [1000, 415] width 456 height 530
click at [852, 279] on h2 "All that Jazz" at bounding box center [1012, 295] width 432 height 40
click at [852, 280] on h2 "All that Jazz" at bounding box center [1012, 295] width 432 height 40
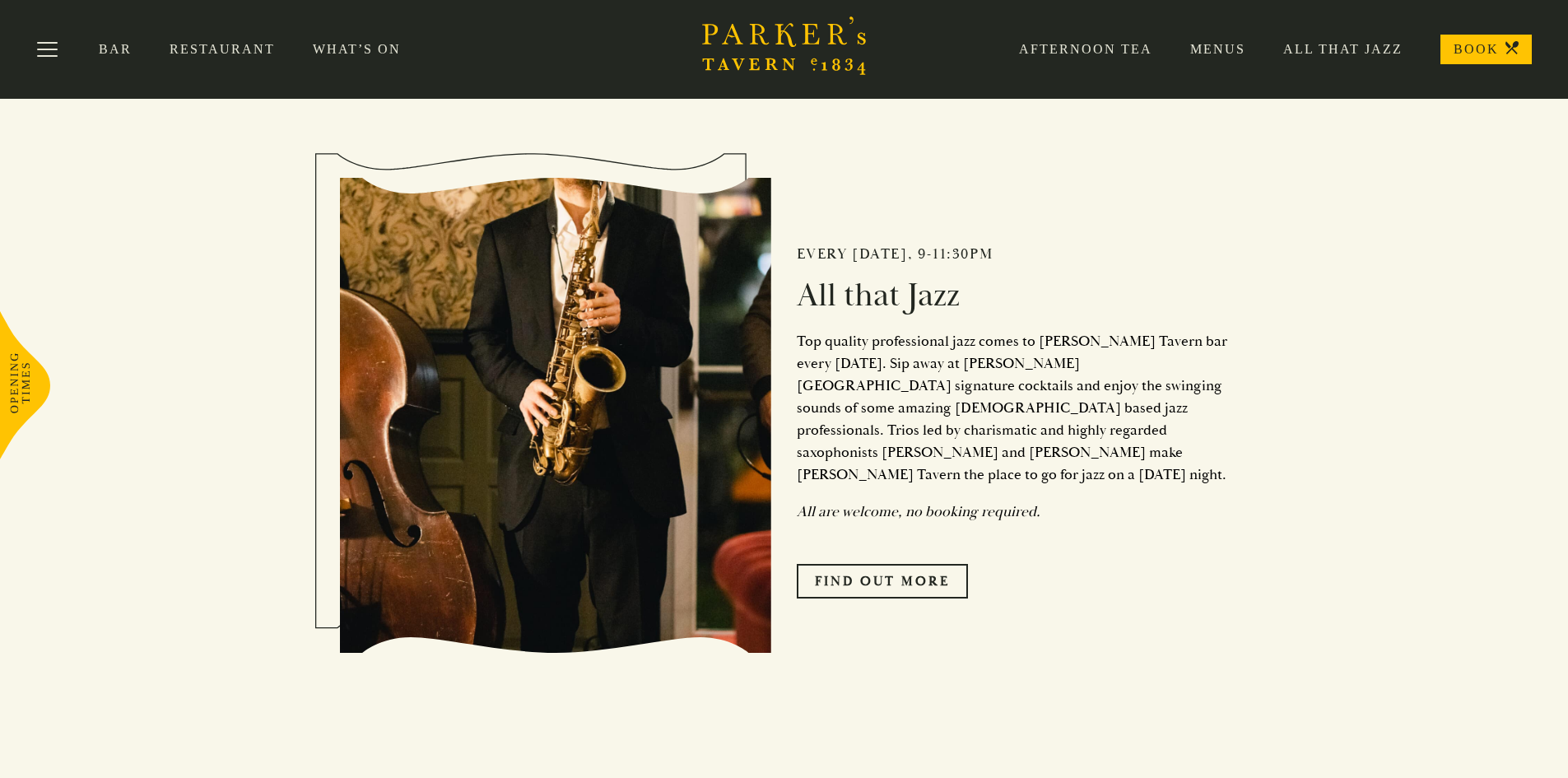
click at [952, 537] on div "Every Friday, 9-11:30pm All that Jazz Top quality professional jazz comes to Pa…" at bounding box center [1000, 415] width 456 height 530
click at [942, 581] on div "Every Friday, 9-11:30pm All that Jazz Top quality professional jazz comes to Pa…" at bounding box center [1000, 415] width 456 height 530
click at [939, 564] on link "Find Out More" at bounding box center [881, 581] width 171 height 35
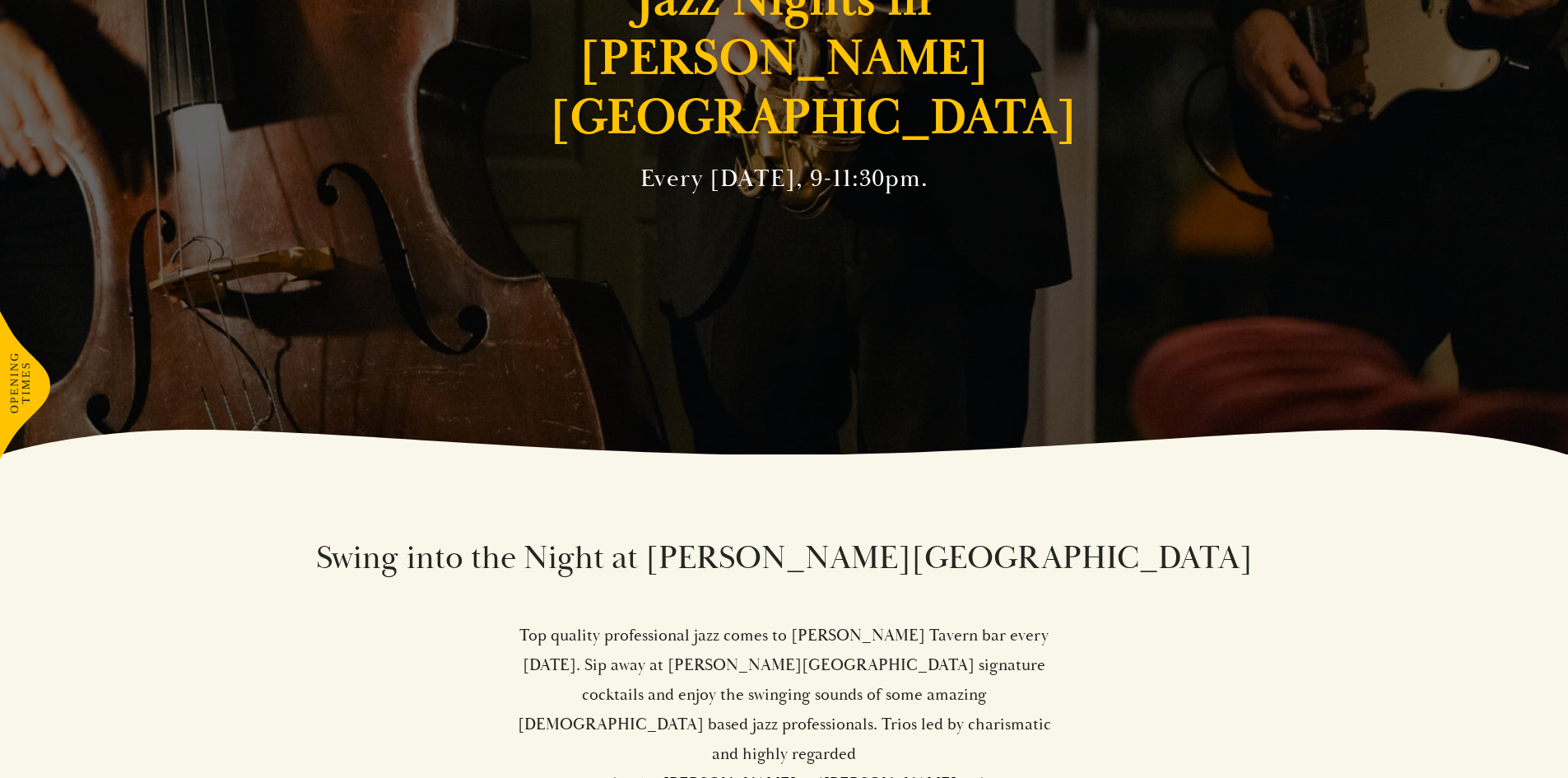
scroll to position [658, 0]
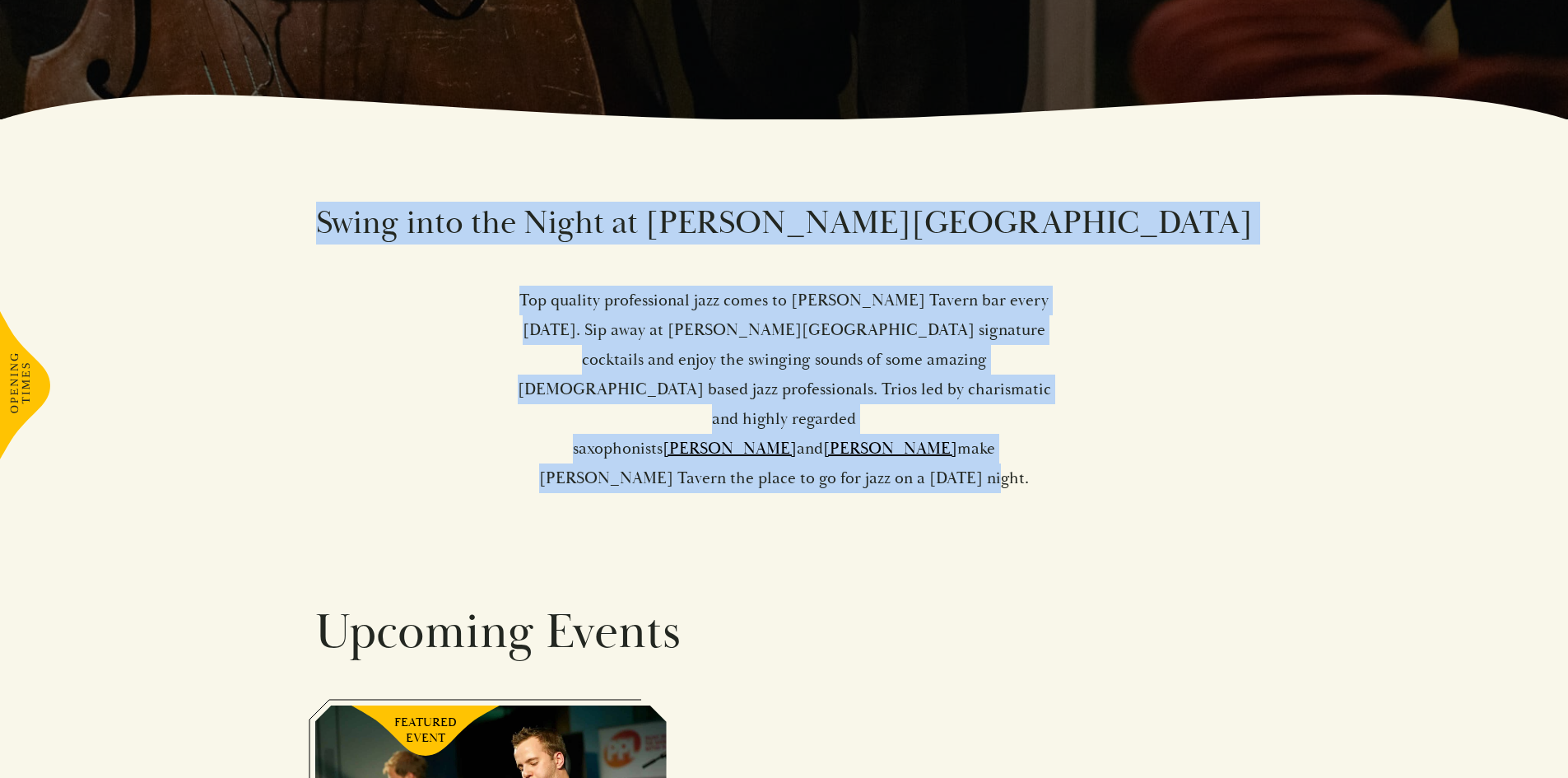
drag, startPoint x: 985, startPoint y: 432, endPoint x: 508, endPoint y: 224, distance: 520.4
click at [508, 224] on div "Swing into the Night at Parker’s Tavern Top quality professional jazz comes to …" at bounding box center [784, 347] width 938 height 292
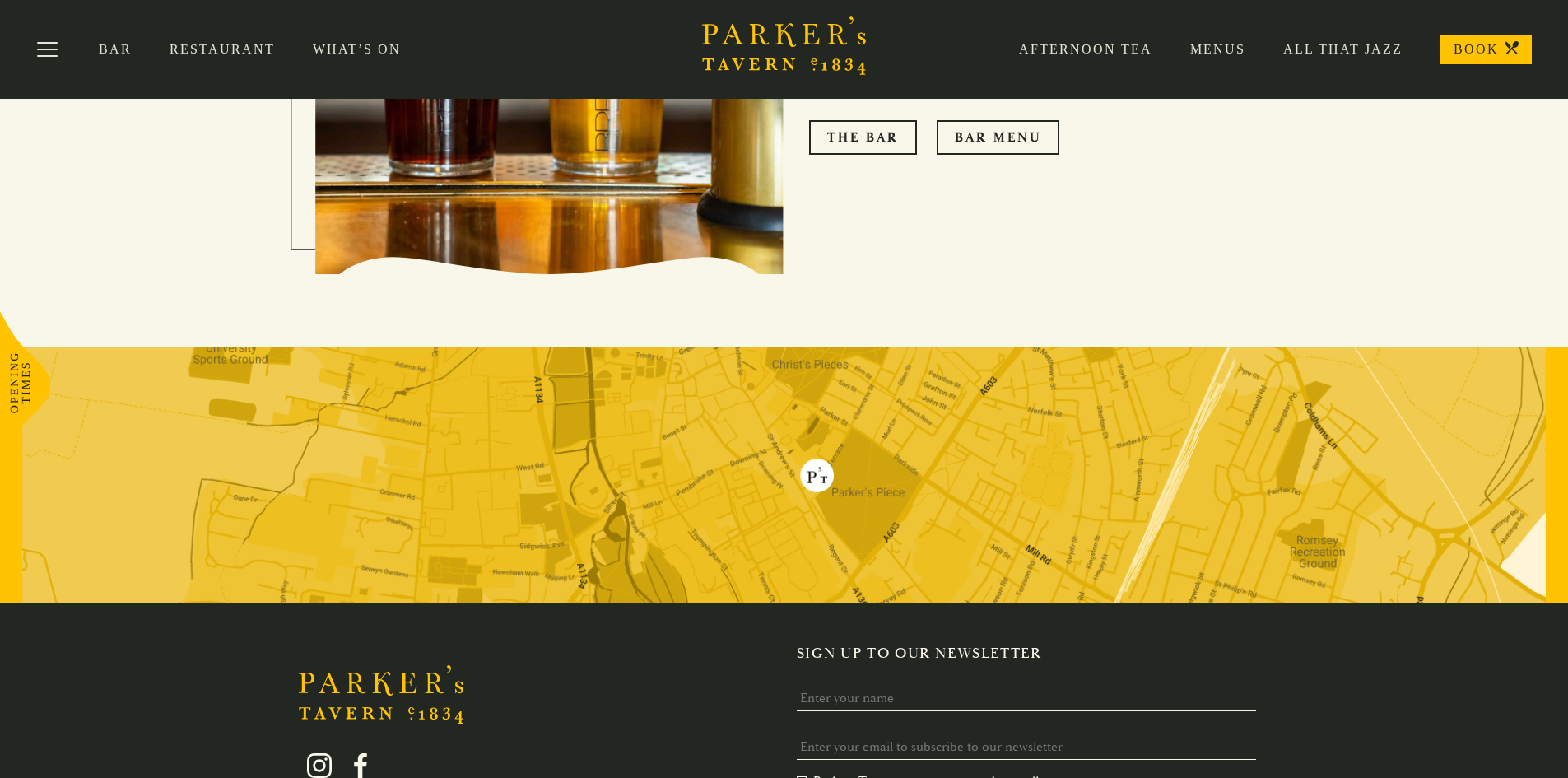
scroll to position [2232, 0]
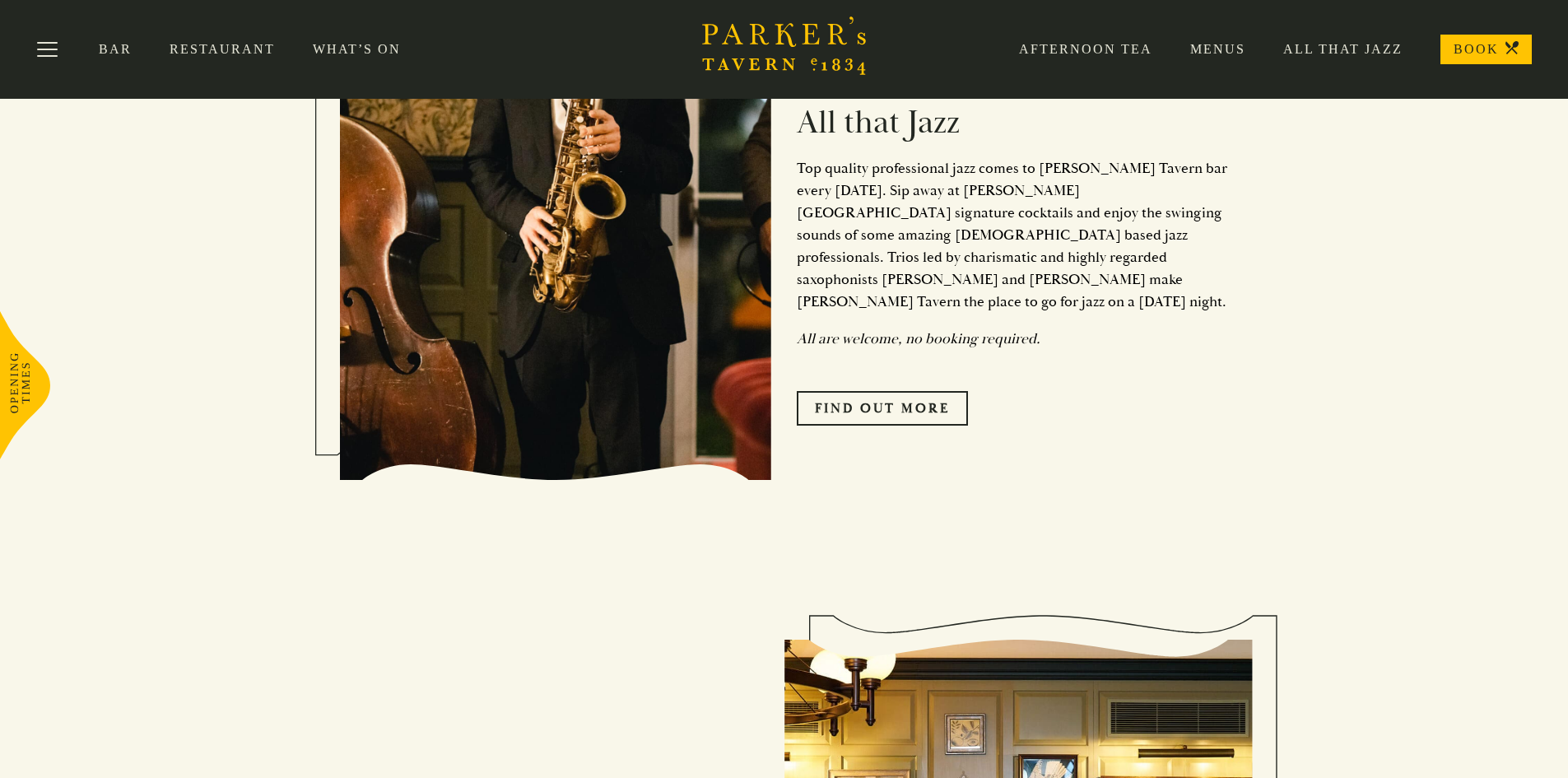
scroll to position [905, 0]
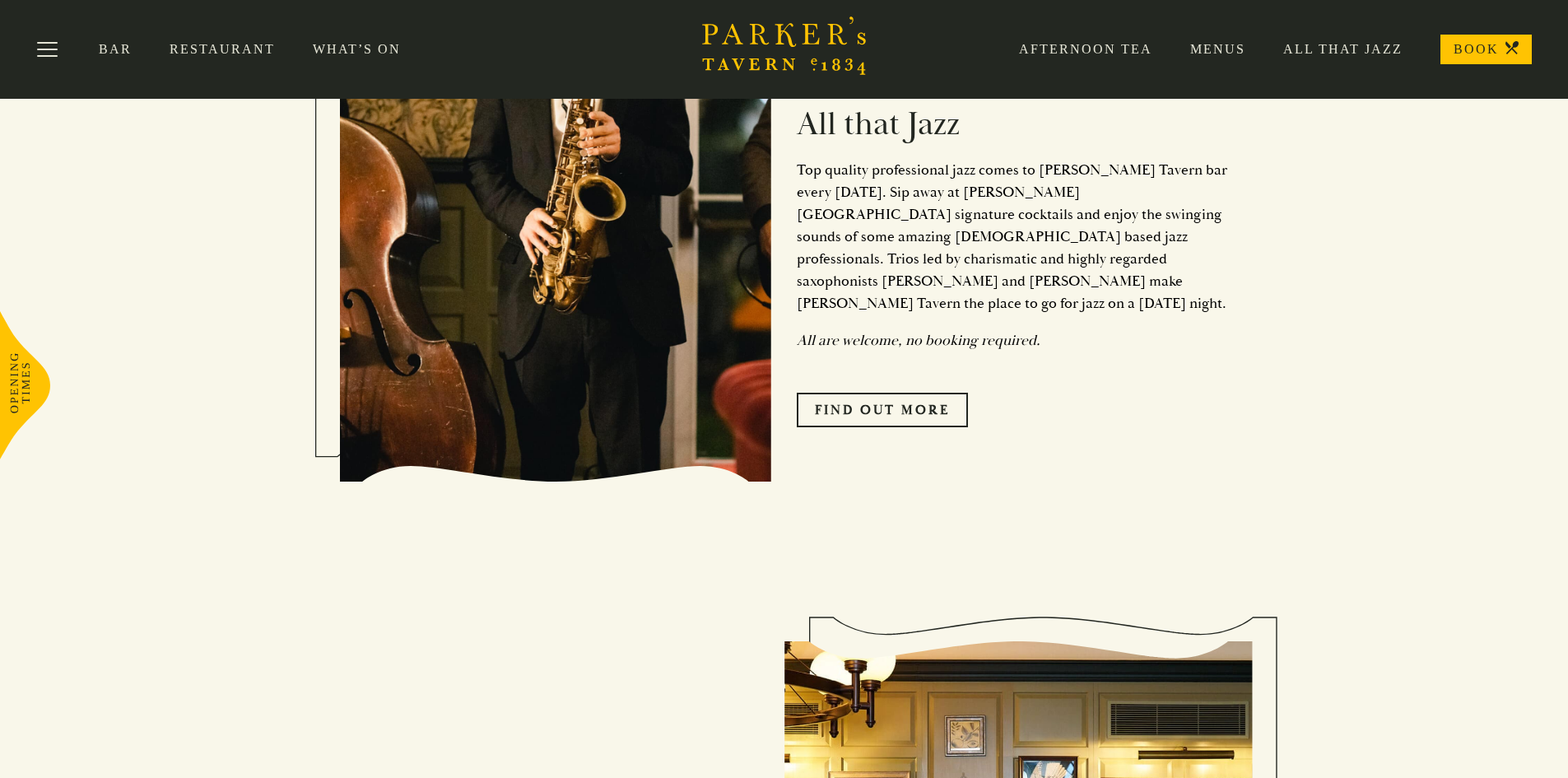
click at [841, 254] on p "Top quality professional jazz comes to [PERSON_NAME] Tavern bar every [DATE]. S…" at bounding box center [1012, 236] width 432 height 155
click at [871, 288] on p "Top quality professional jazz comes to [PERSON_NAME] Tavern bar every [DATE]. S…" at bounding box center [1012, 236] width 432 height 155
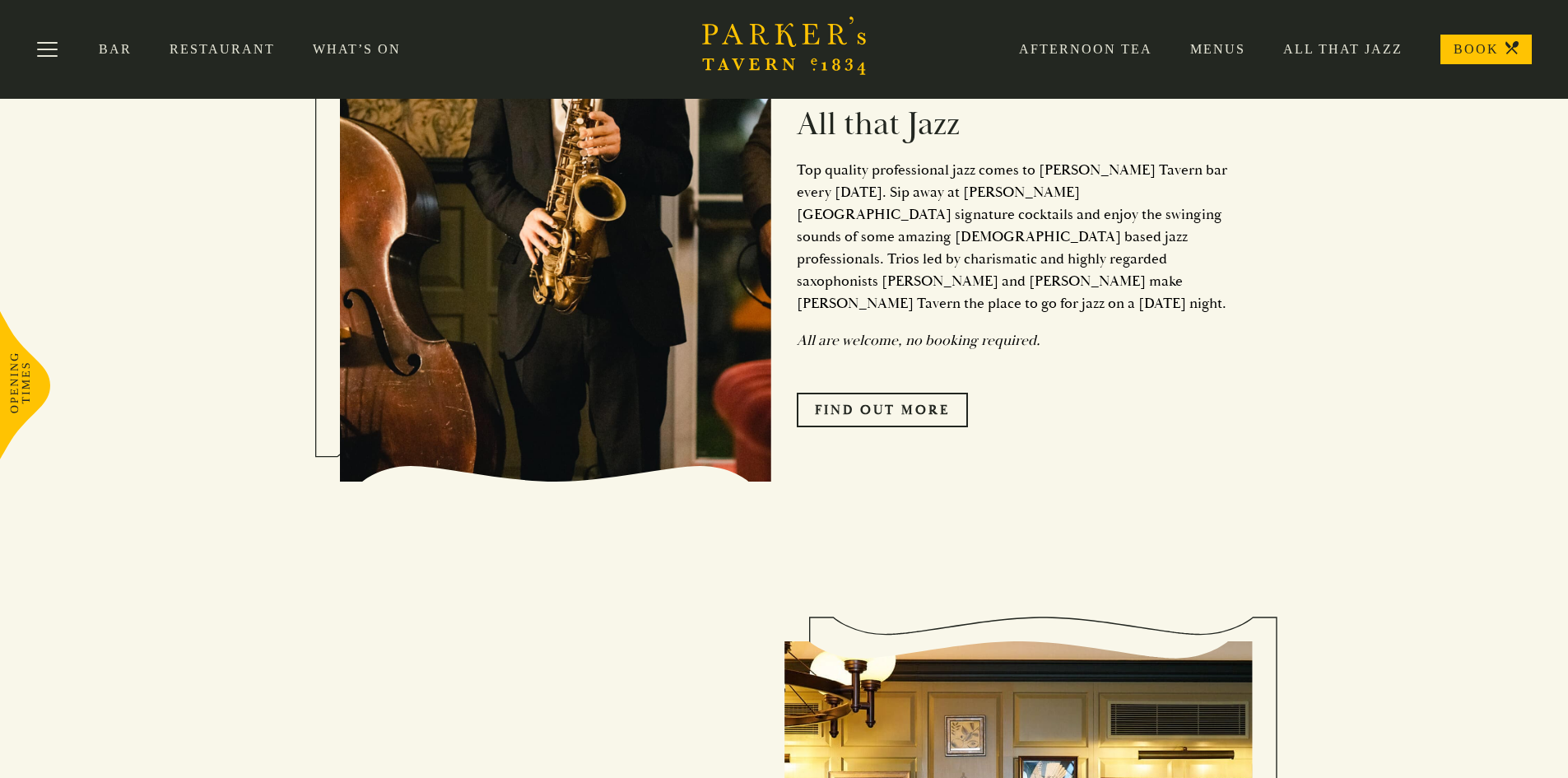
click at [870, 287] on p "Top quality professional jazz comes to [PERSON_NAME] Tavern bar every [DATE]. S…" at bounding box center [1012, 236] width 432 height 155
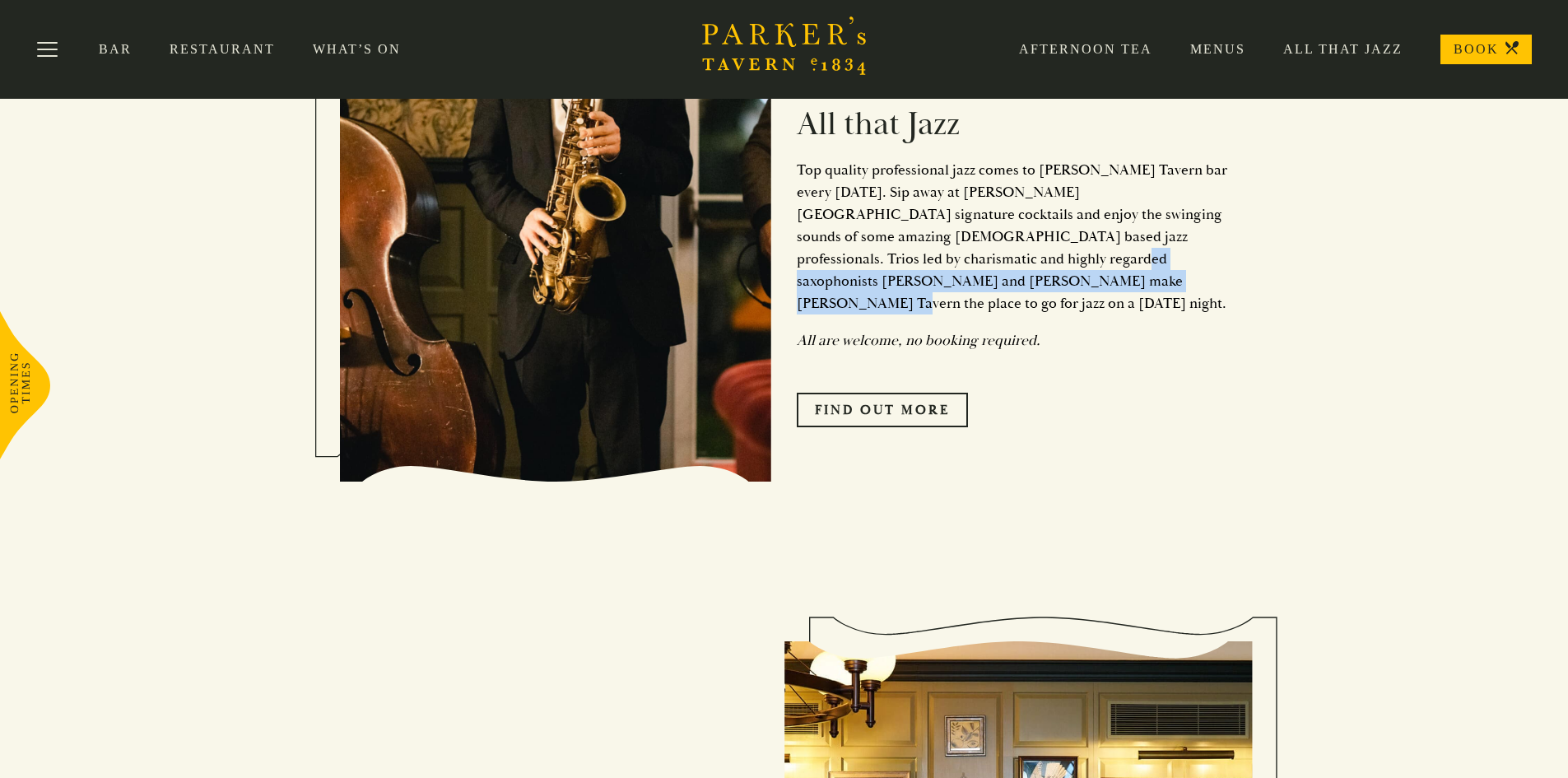
click at [838, 266] on p "Top quality professional jazz comes to [PERSON_NAME] Tavern bar every [DATE]. S…" at bounding box center [1012, 236] width 432 height 155
click at [832, 239] on p "Top quality professional jazz comes to Parker’s Tavern bar every Friday. Sip aw…" at bounding box center [1012, 236] width 432 height 155
click at [874, 287] on p "Top quality professional jazz comes to Parker’s Tavern bar every Friday. Sip aw…" at bounding box center [1012, 236] width 432 height 155
click at [833, 255] on p "Top quality professional jazz comes to Parker’s Tavern bar every Friday. Sip aw…" at bounding box center [1012, 236] width 432 height 155
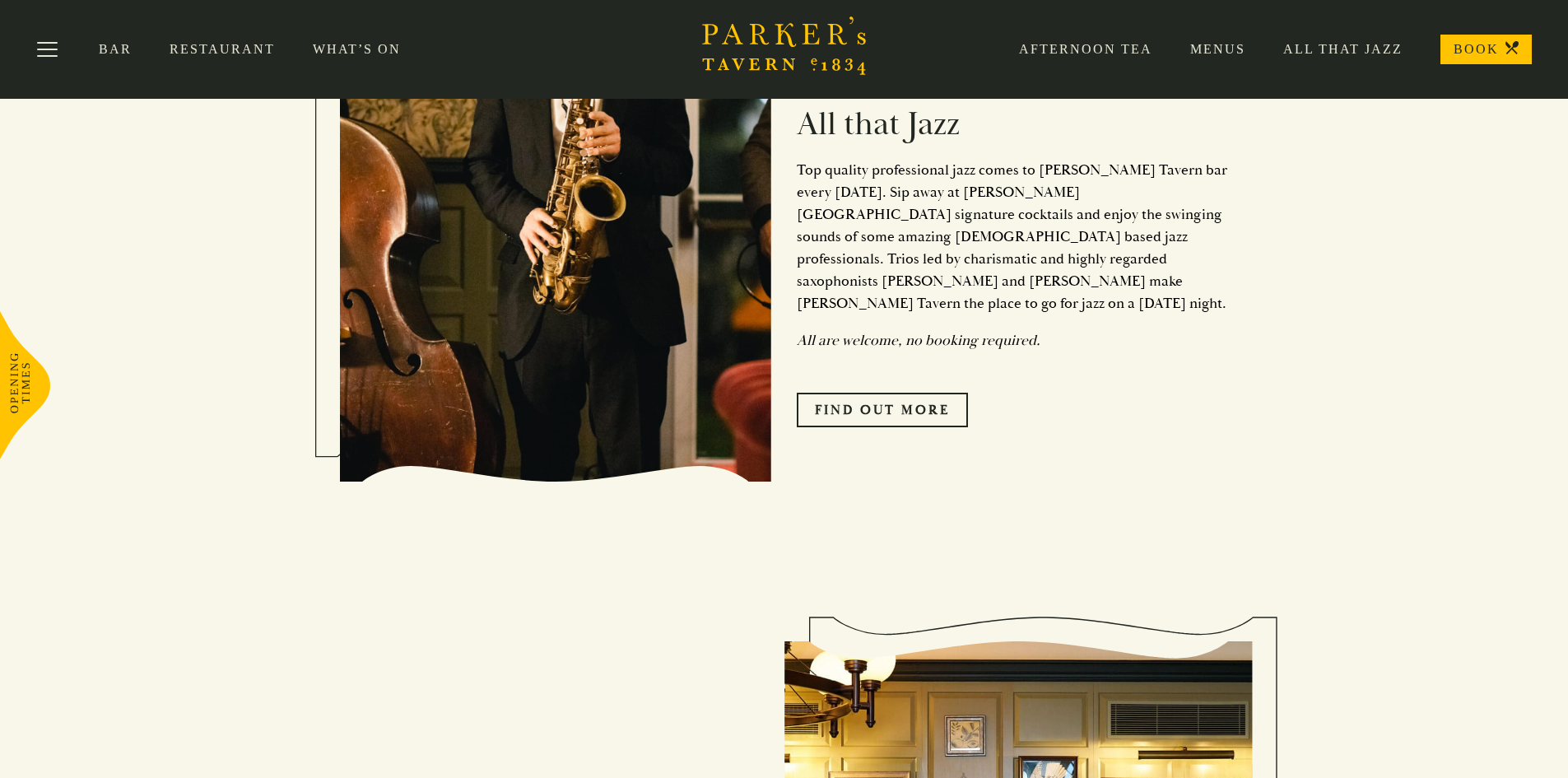
drag, startPoint x: 793, startPoint y: 172, endPoint x: 836, endPoint y: 194, distance: 48.3
click at [808, 176] on div "Every Friday, 9-11:30pm All that Jazz Top quality professional jazz comes to Pa…" at bounding box center [1000, 244] width 456 height 530
click at [889, 280] on p "Top quality professional jazz comes to Parker’s Tavern bar every Friday. Sip aw…" at bounding box center [1012, 236] width 432 height 155
drag, startPoint x: 798, startPoint y: 169, endPoint x: 850, endPoint y: 273, distance: 116.3
click at [888, 266] on p "Top quality professional jazz comes to Parker’s Tavern bar every Friday. Sip aw…" at bounding box center [1012, 236] width 432 height 155
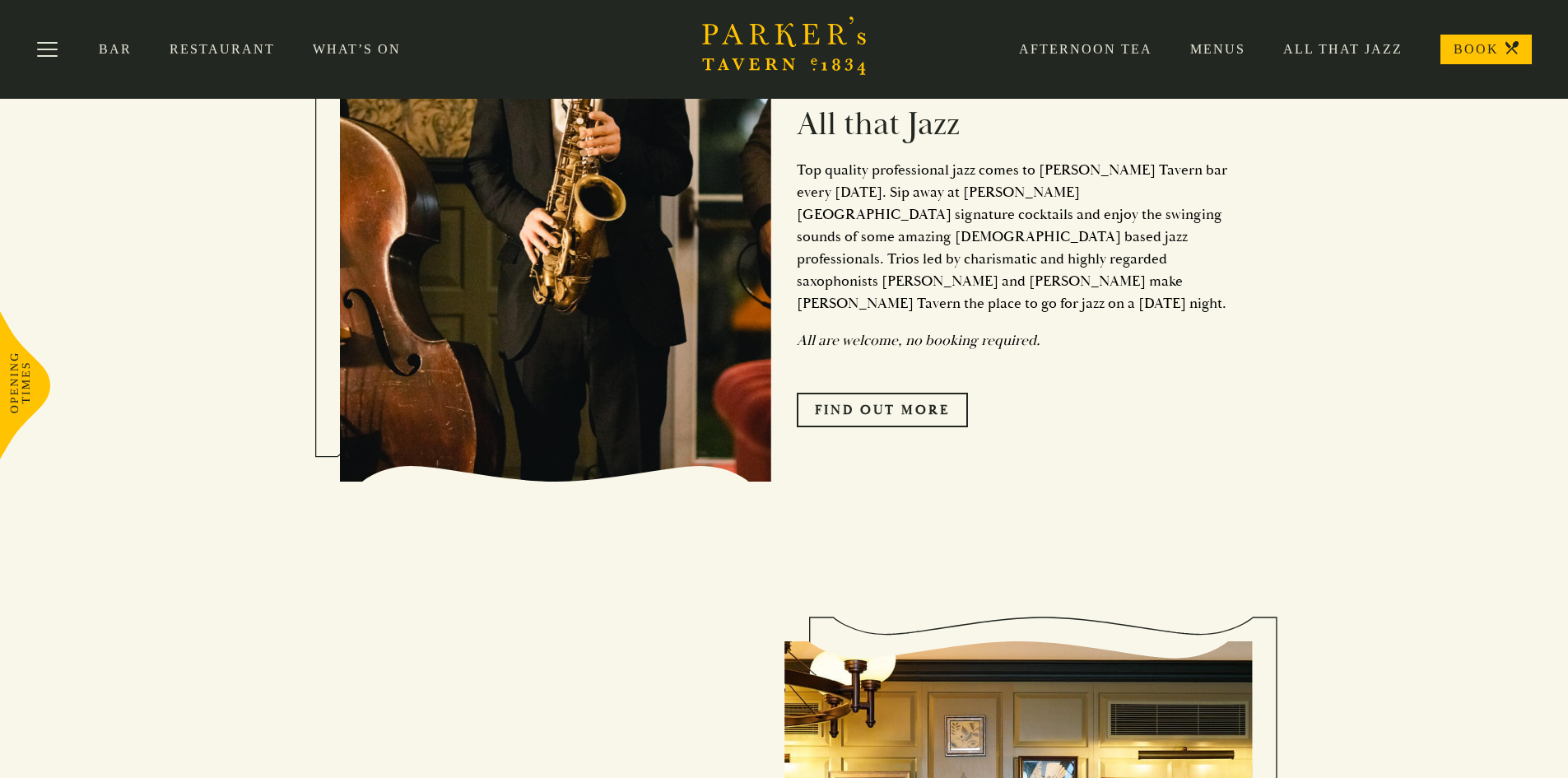
click at [809, 200] on p "Top quality professional jazz comes to Parker’s Tavern bar every Friday. Sip aw…" at bounding box center [1012, 236] width 432 height 155
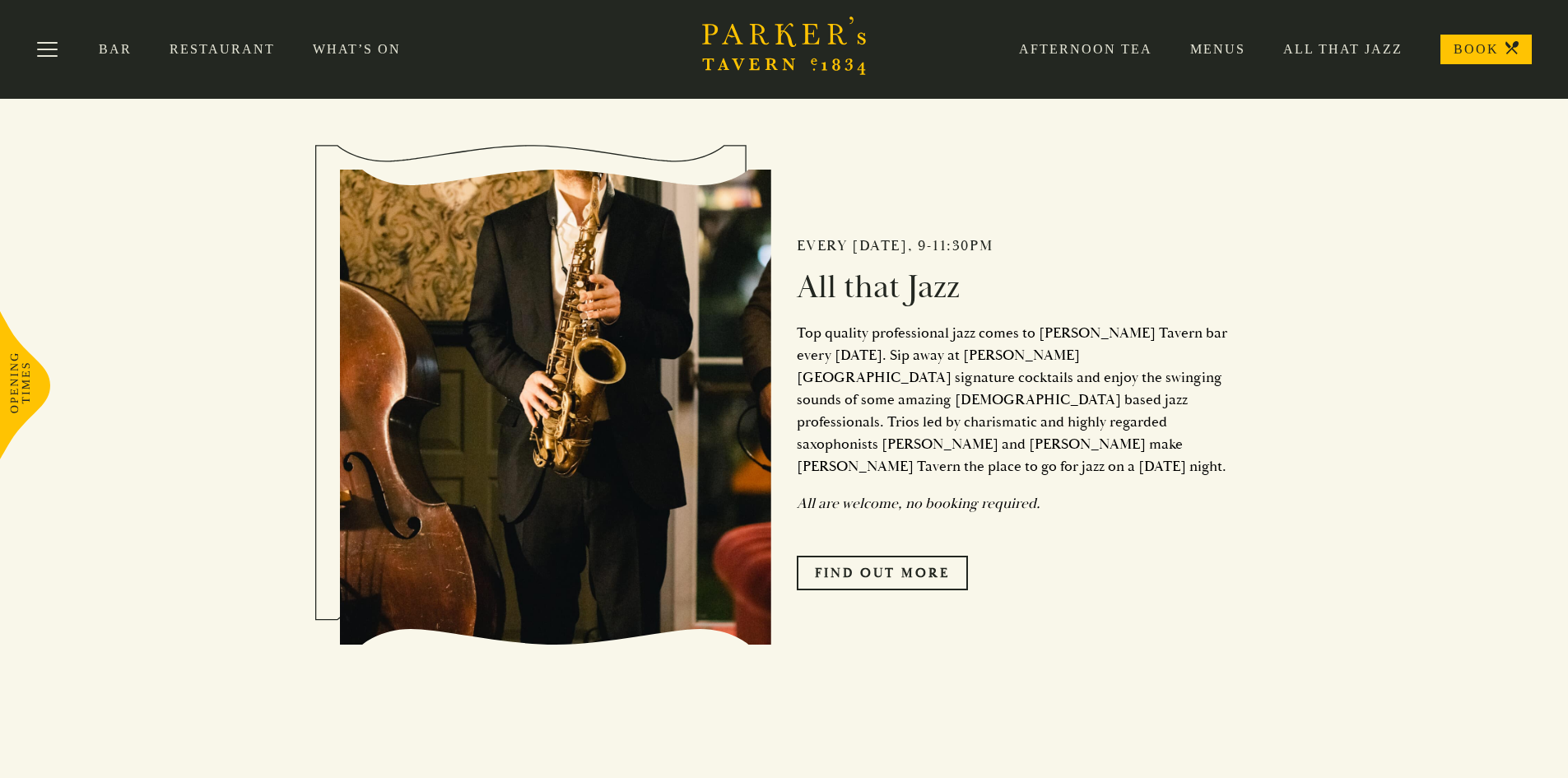
scroll to position [741, 0]
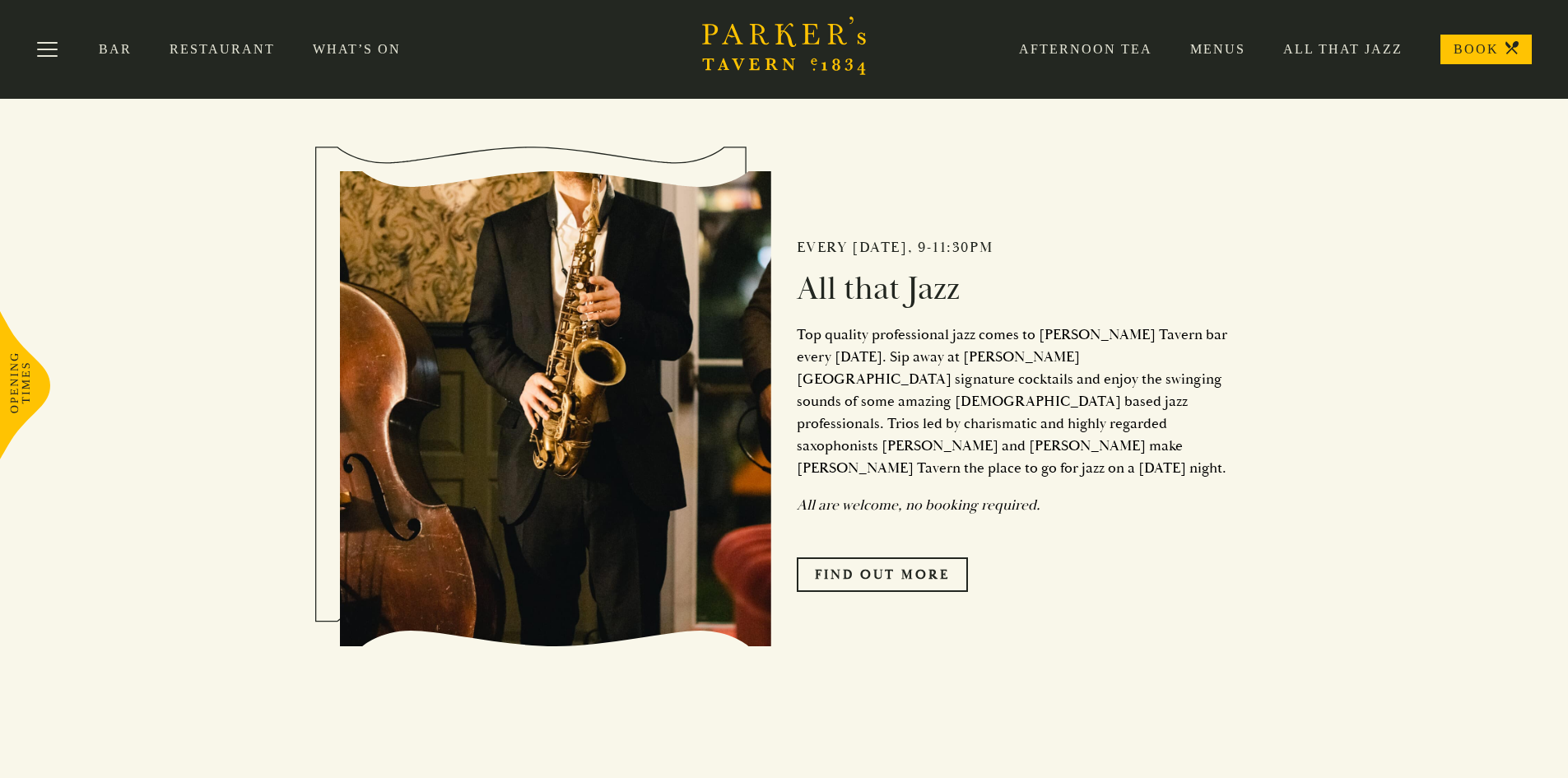
click at [815, 191] on div "Every Friday, 9-11:30pm All that Jazz Top quality professional jazz comes to Pa…" at bounding box center [1000, 408] width 456 height 530
click at [818, 276] on h2 "All that Jazz" at bounding box center [1012, 289] width 432 height 40
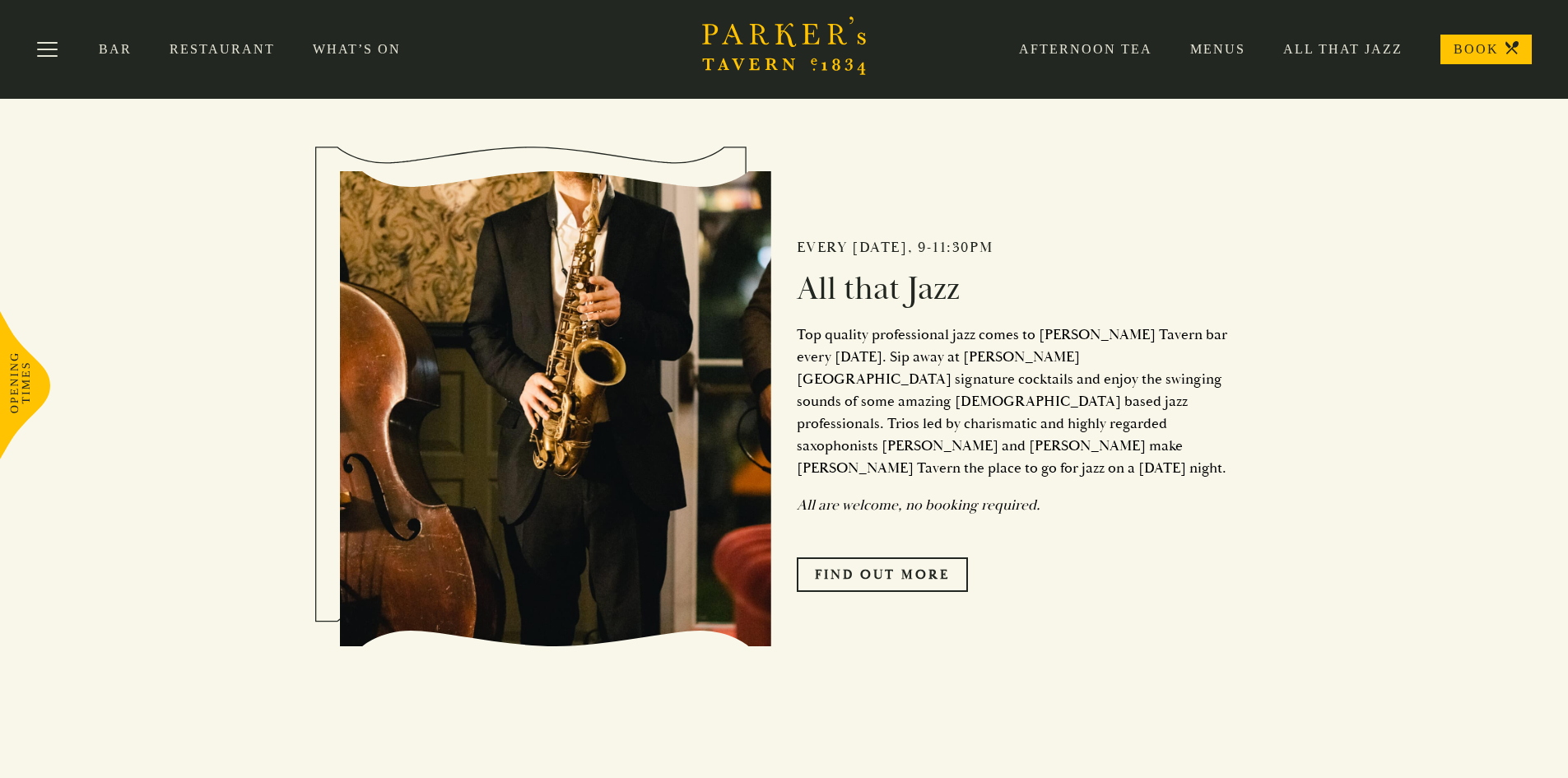
click at [824, 298] on h2 "All that Jazz" at bounding box center [1012, 289] width 432 height 40
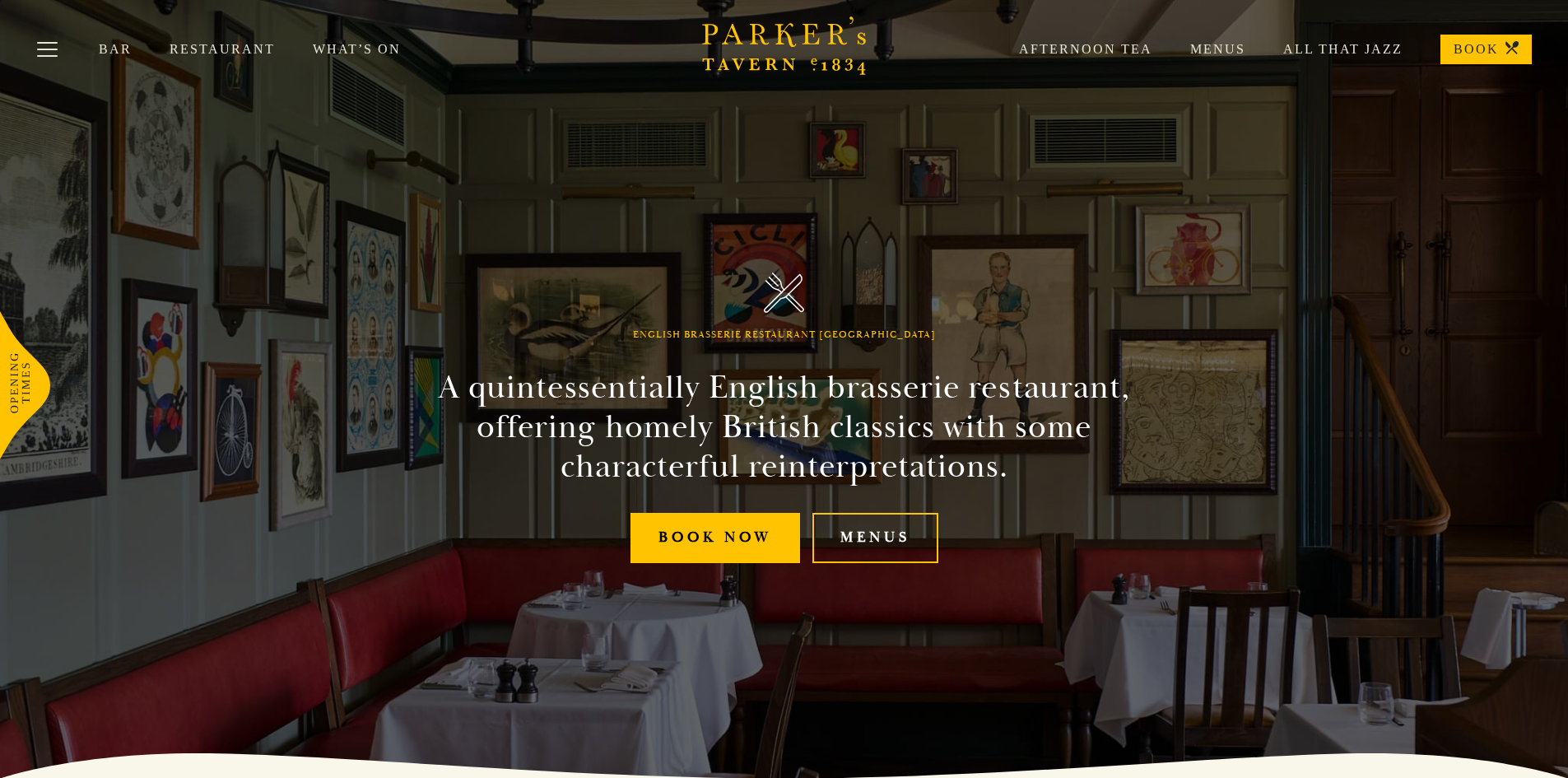
click at [1338, 49] on link "All That Jazz" at bounding box center [1323, 49] width 157 height 16
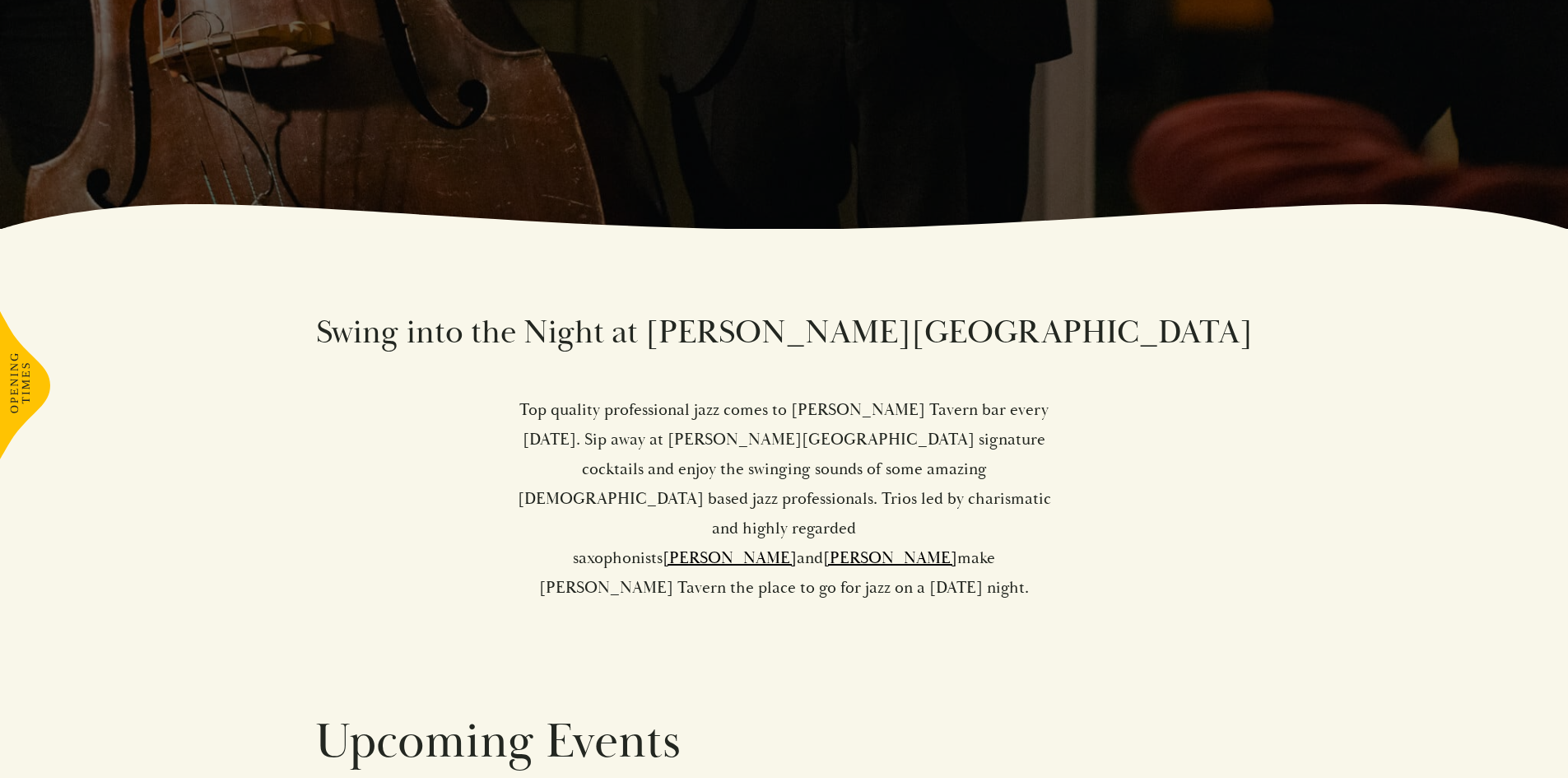
scroll to position [658, 0]
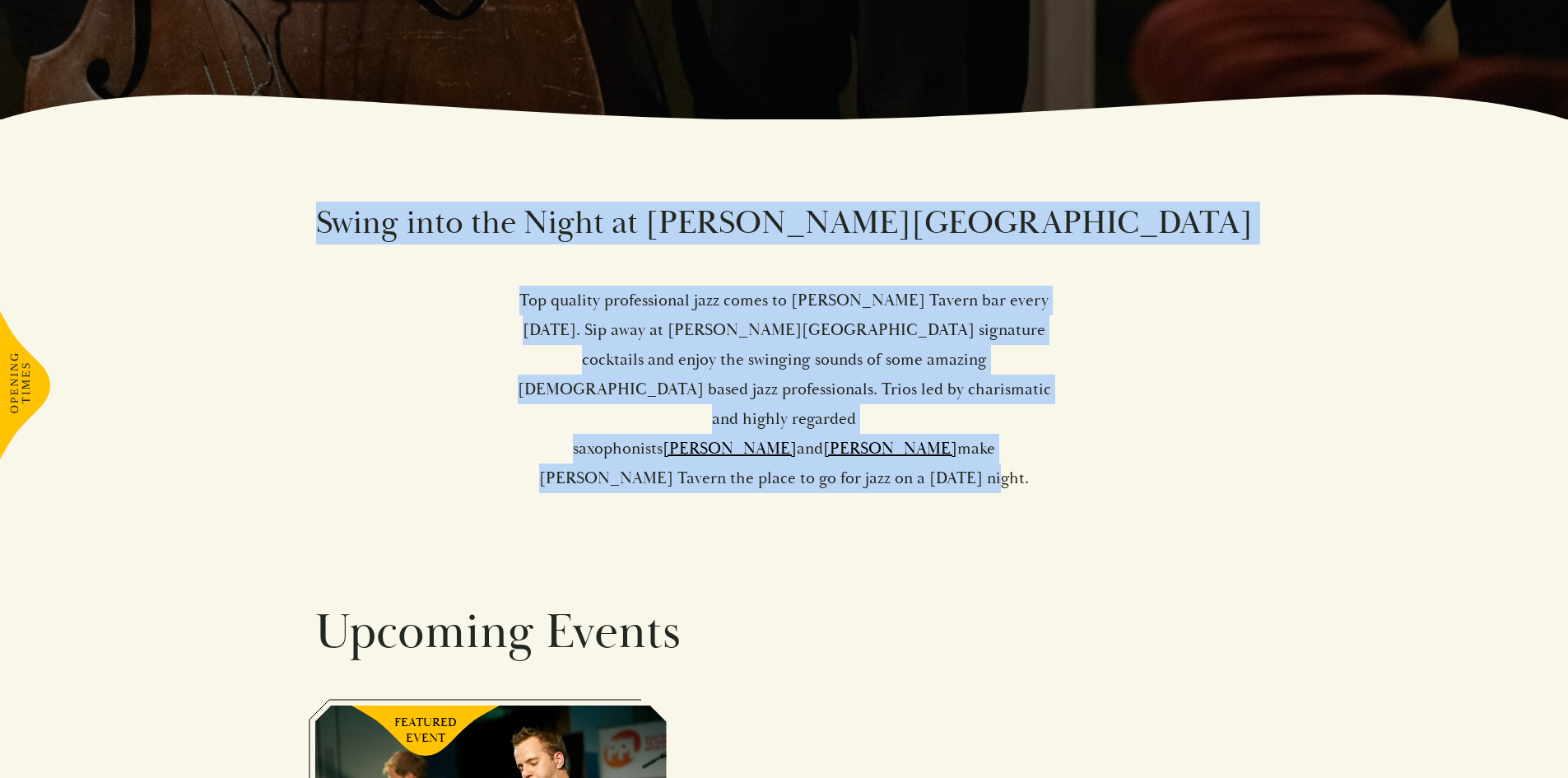
drag, startPoint x: 976, startPoint y: 426, endPoint x: 518, endPoint y: 227, distance: 499.4
click at [518, 227] on div "Swing into the Night at Parker’s Tavern Top quality professional jazz comes to …" at bounding box center [784, 347] width 938 height 292
copy div "Swing into the Night at Parker’s Tavern Top quality professional jazz comes to …"
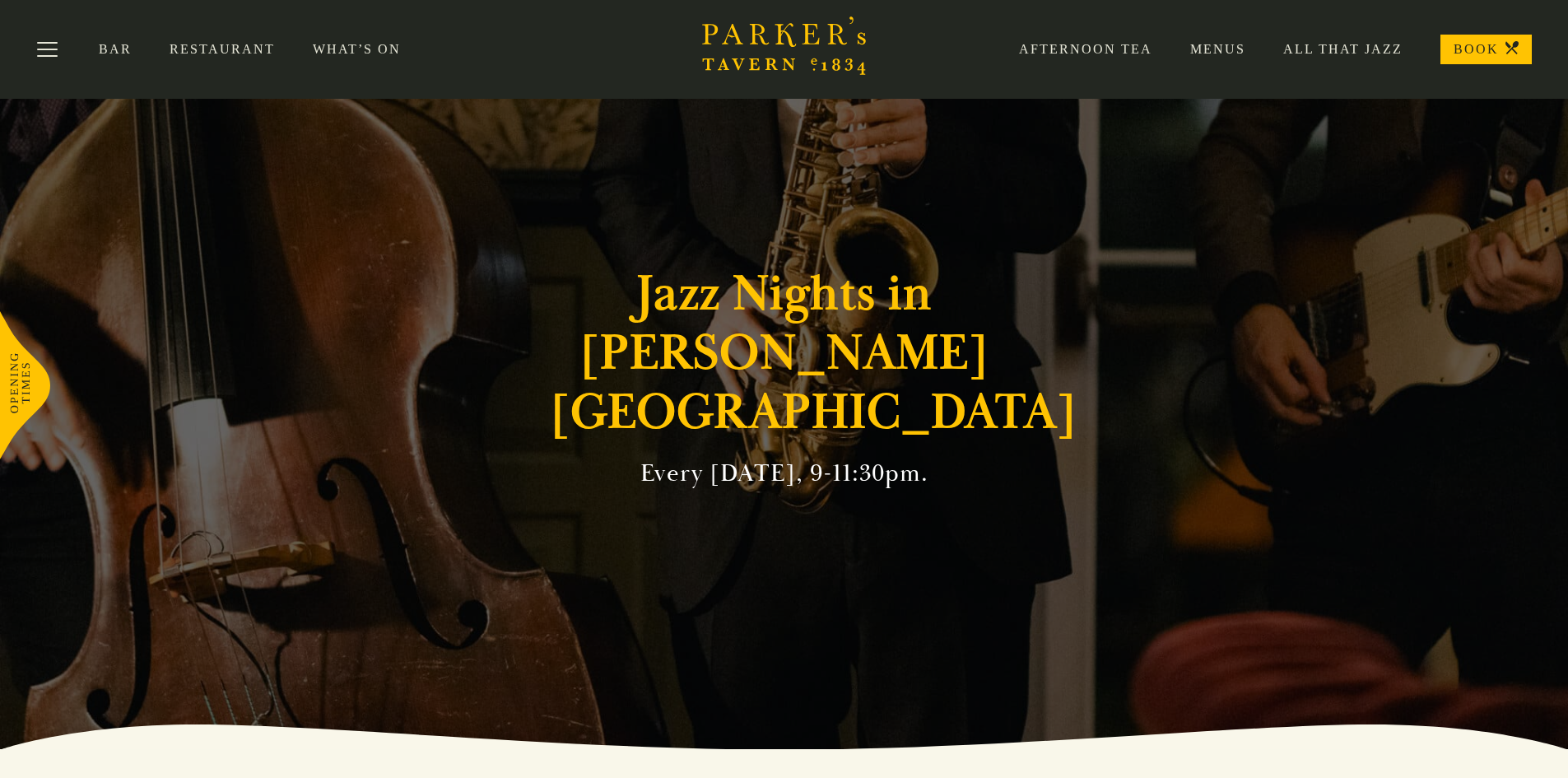
scroll to position [0, 0]
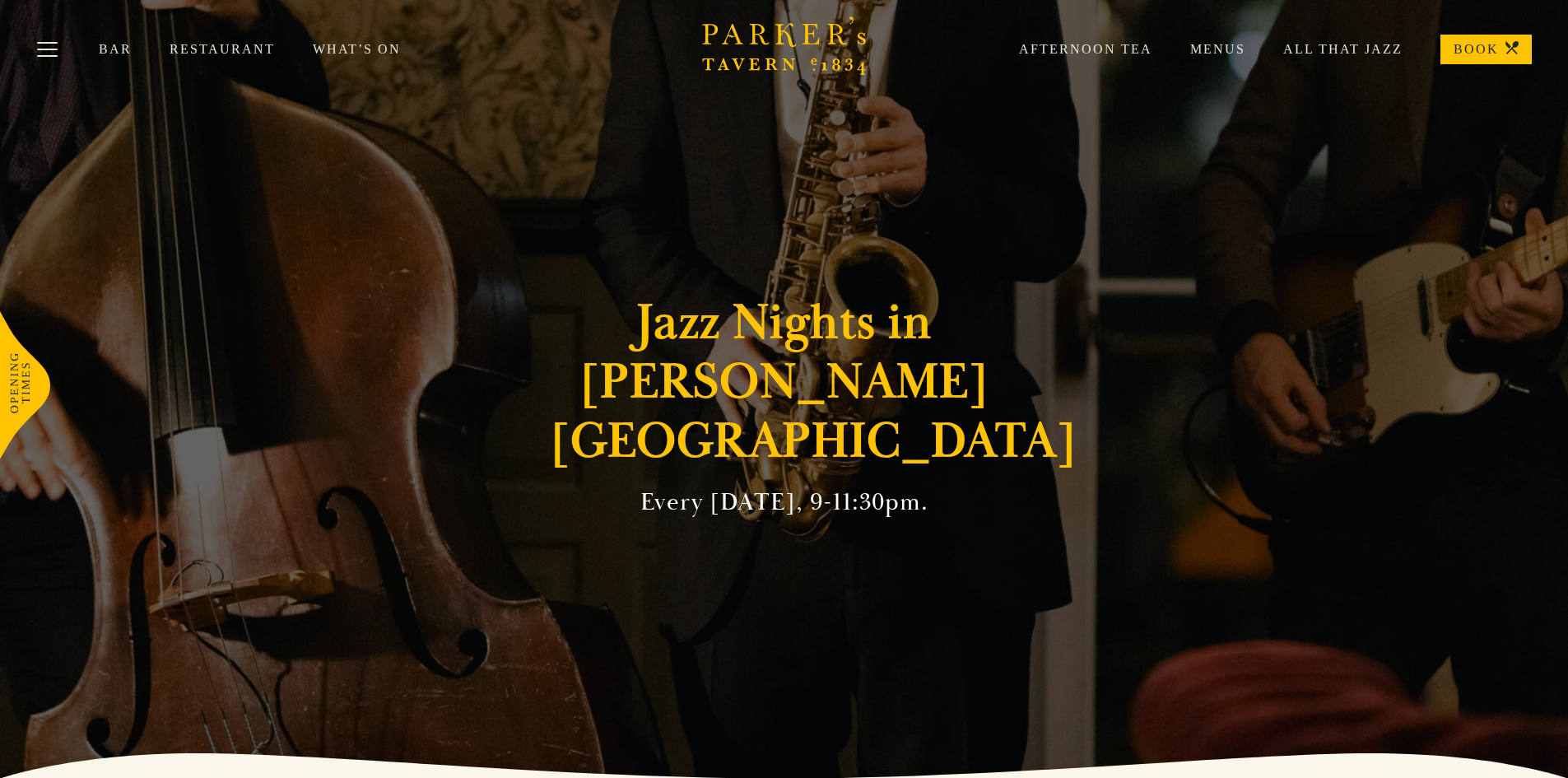
click at [1104, 42] on link "Afternoon Tea" at bounding box center [1066, 49] width 171 height 16
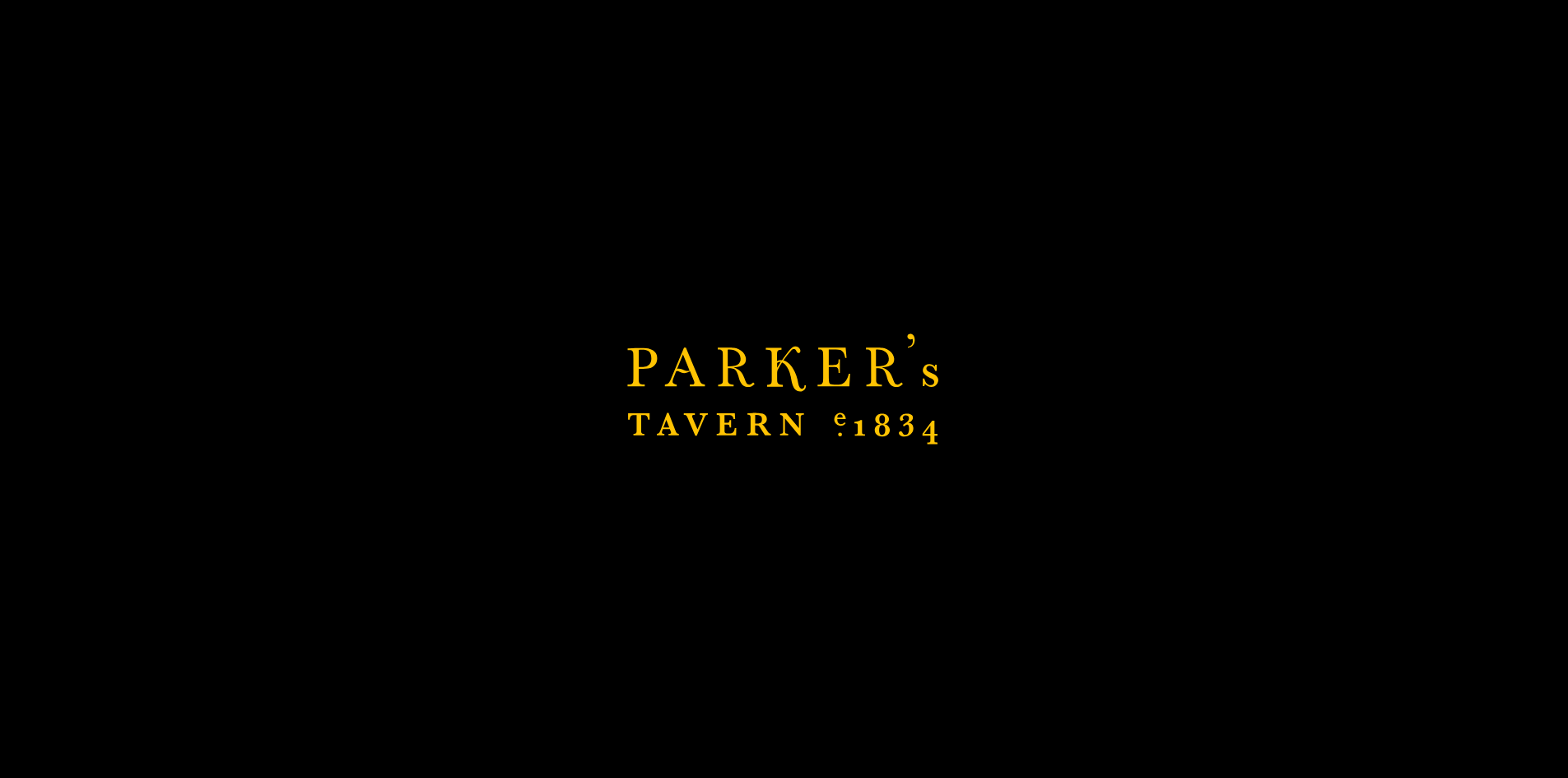
scroll to position [165, 0]
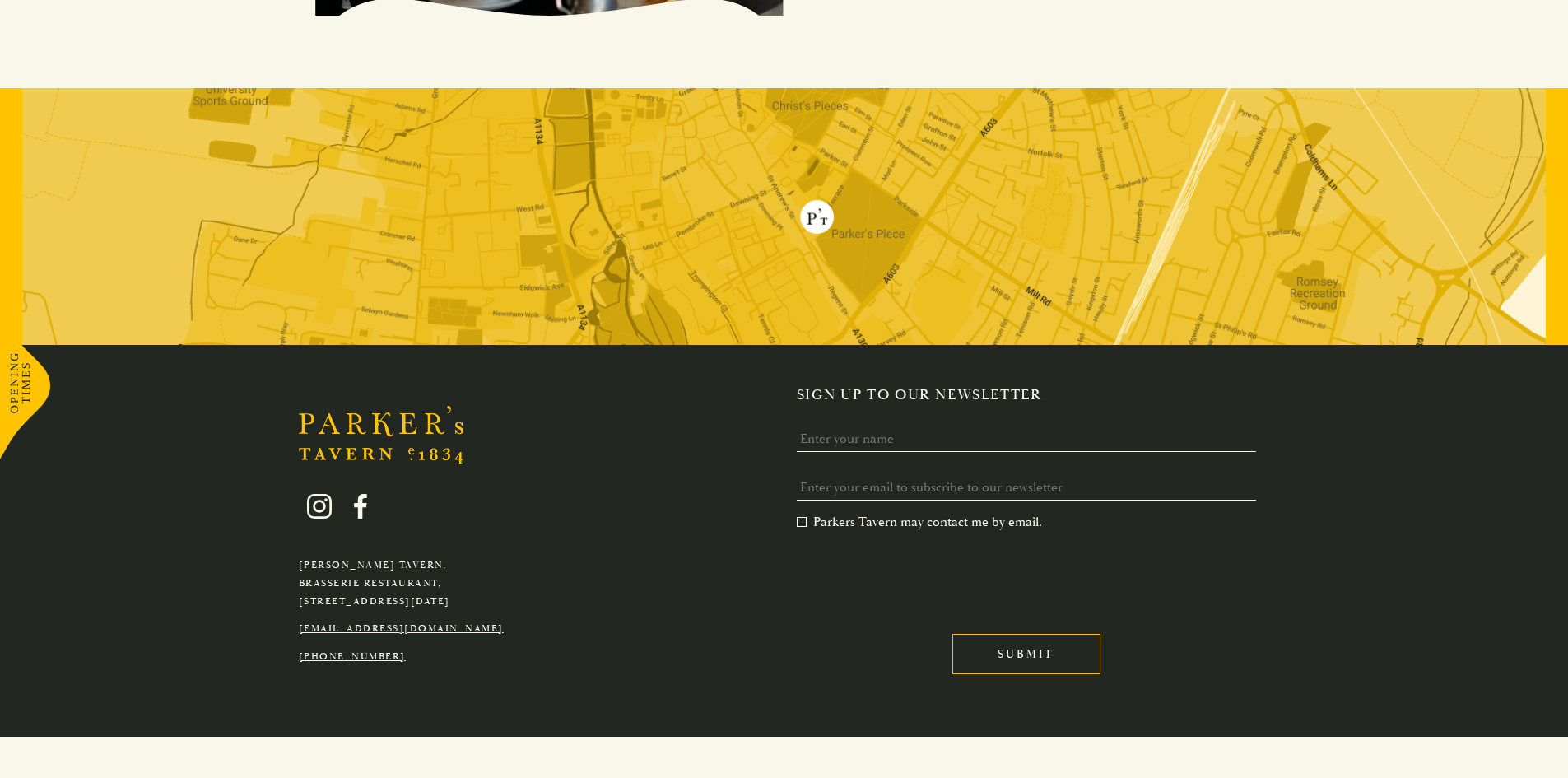
scroll to position [3257, 0]
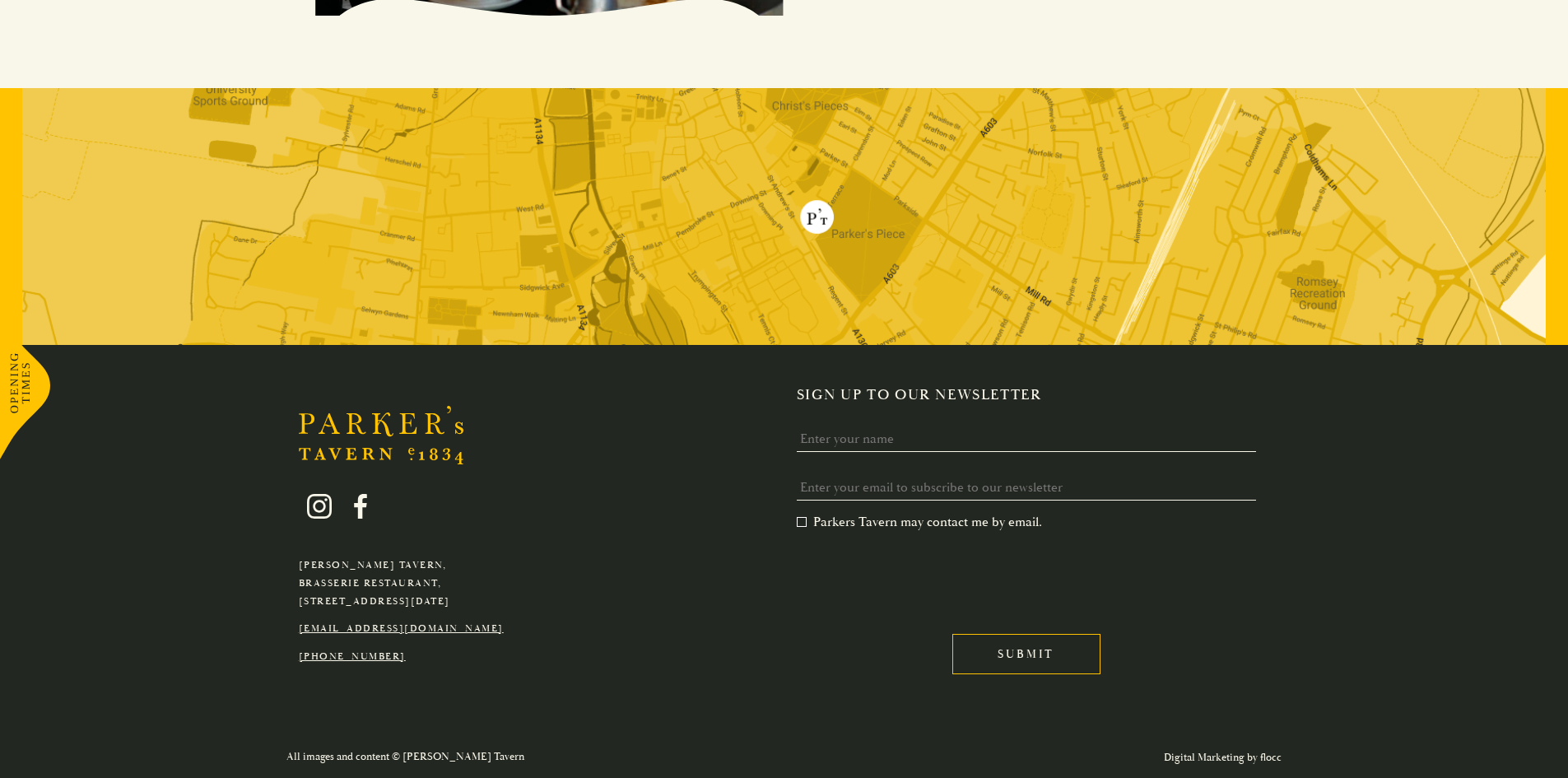
drag, startPoint x: 448, startPoint y: 662, endPoint x: 296, endPoint y: 561, distance: 182.5
click at [296, 561] on div "[PERSON_NAME][GEOGRAPHIC_DATA], [GEOGRAPHIC_DATA], [GEOGRAPHIC_DATA][DATE] [EMA…" at bounding box center [401, 567] width 230 height 196
copy div "[PERSON_NAME][GEOGRAPHIC_DATA], [GEOGRAPHIC_DATA], [GEOGRAPHIC_DATA][DATE] [EMA…"
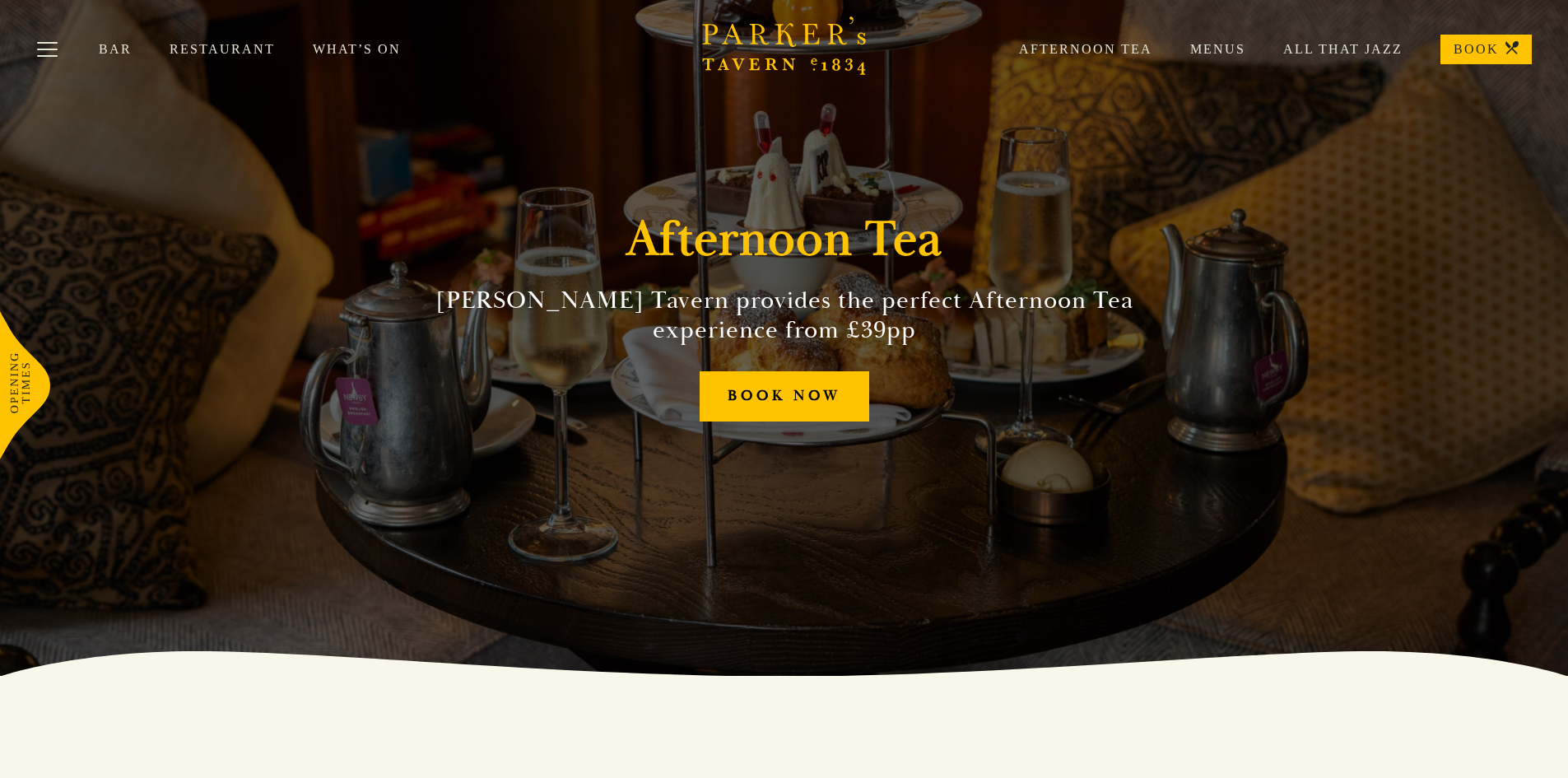
scroll to position [0, 0]
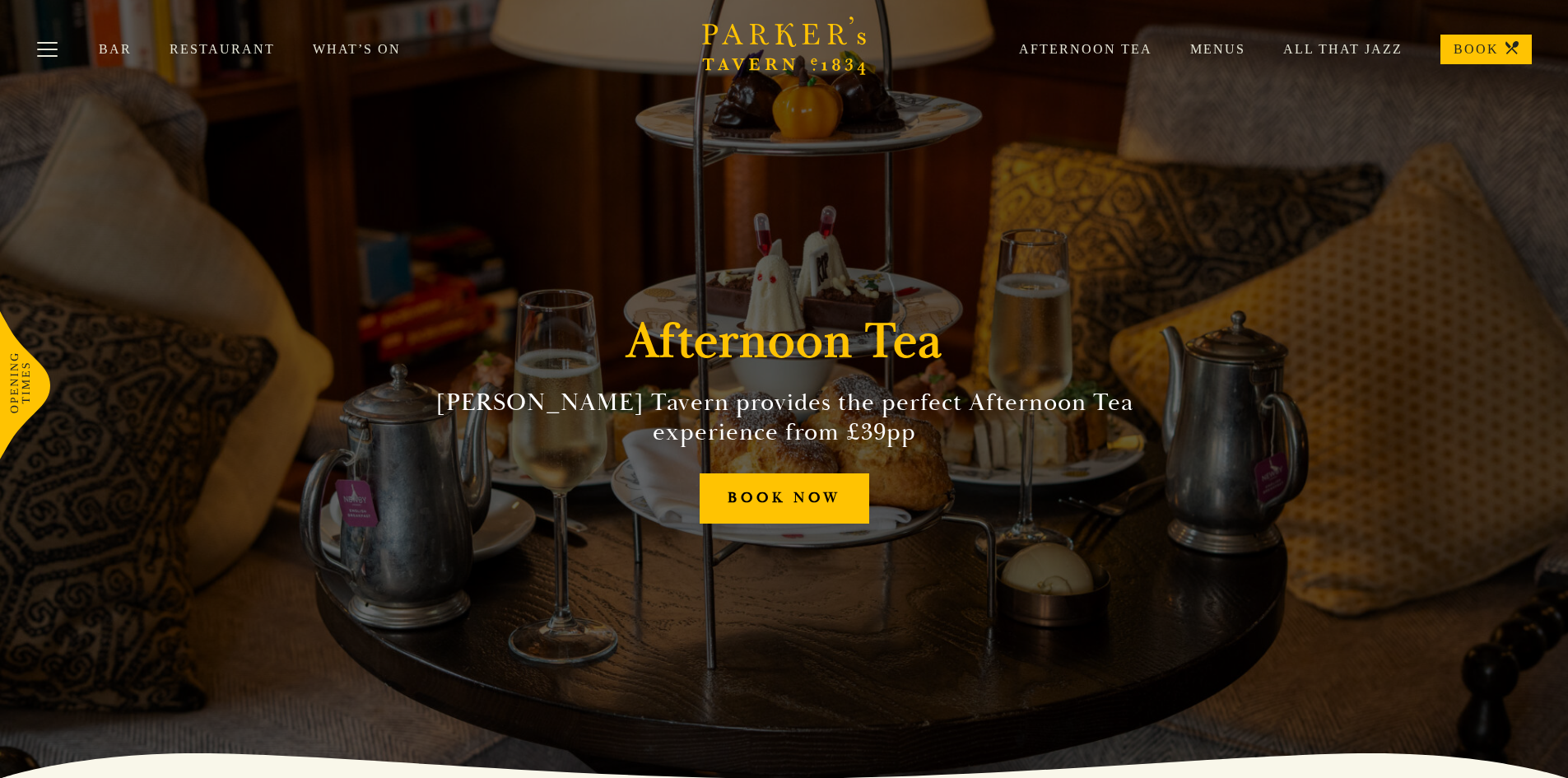
click at [215, 53] on link "Restaurant" at bounding box center [241, 49] width 143 height 16
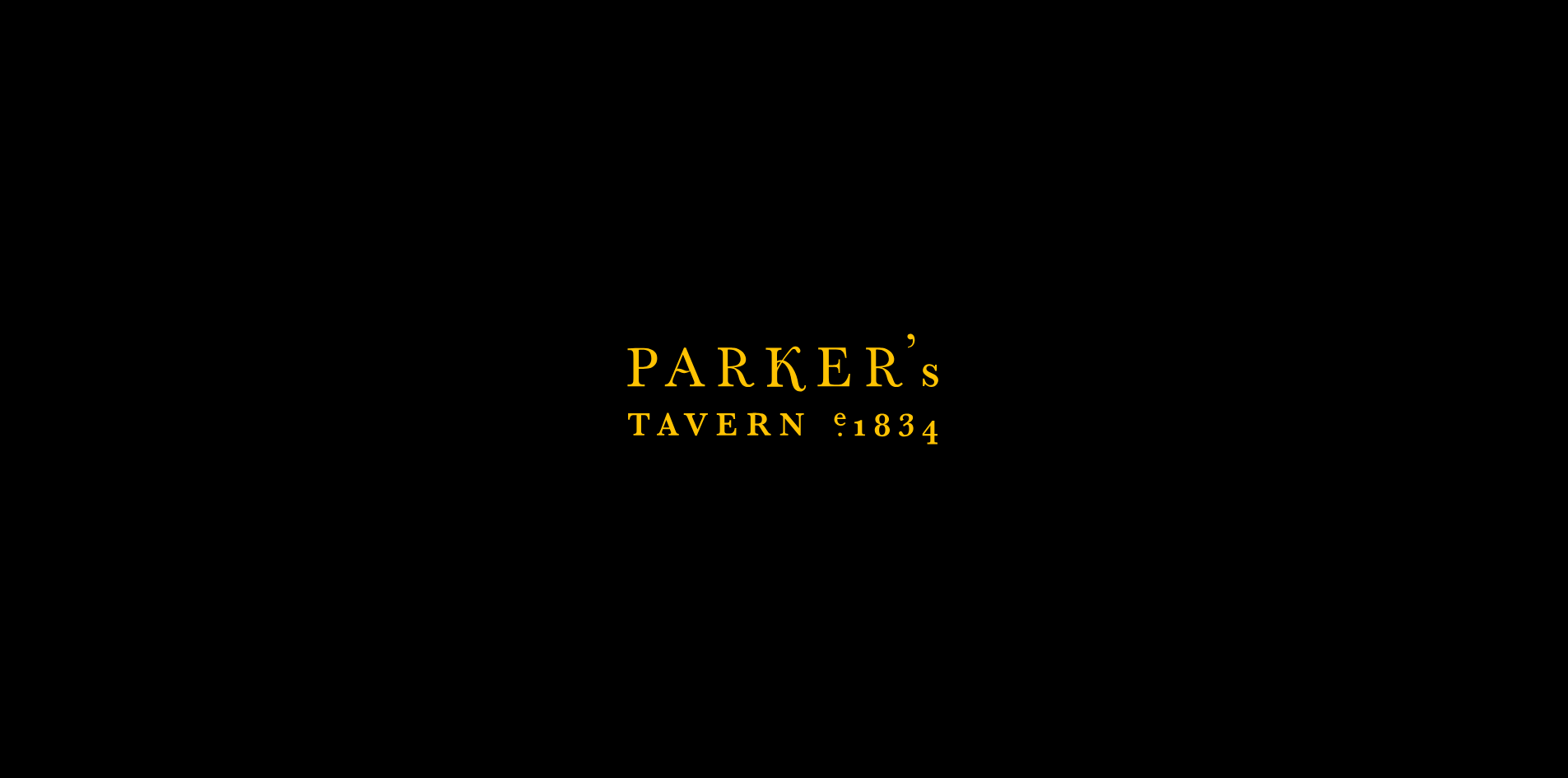
scroll to position [247, 0]
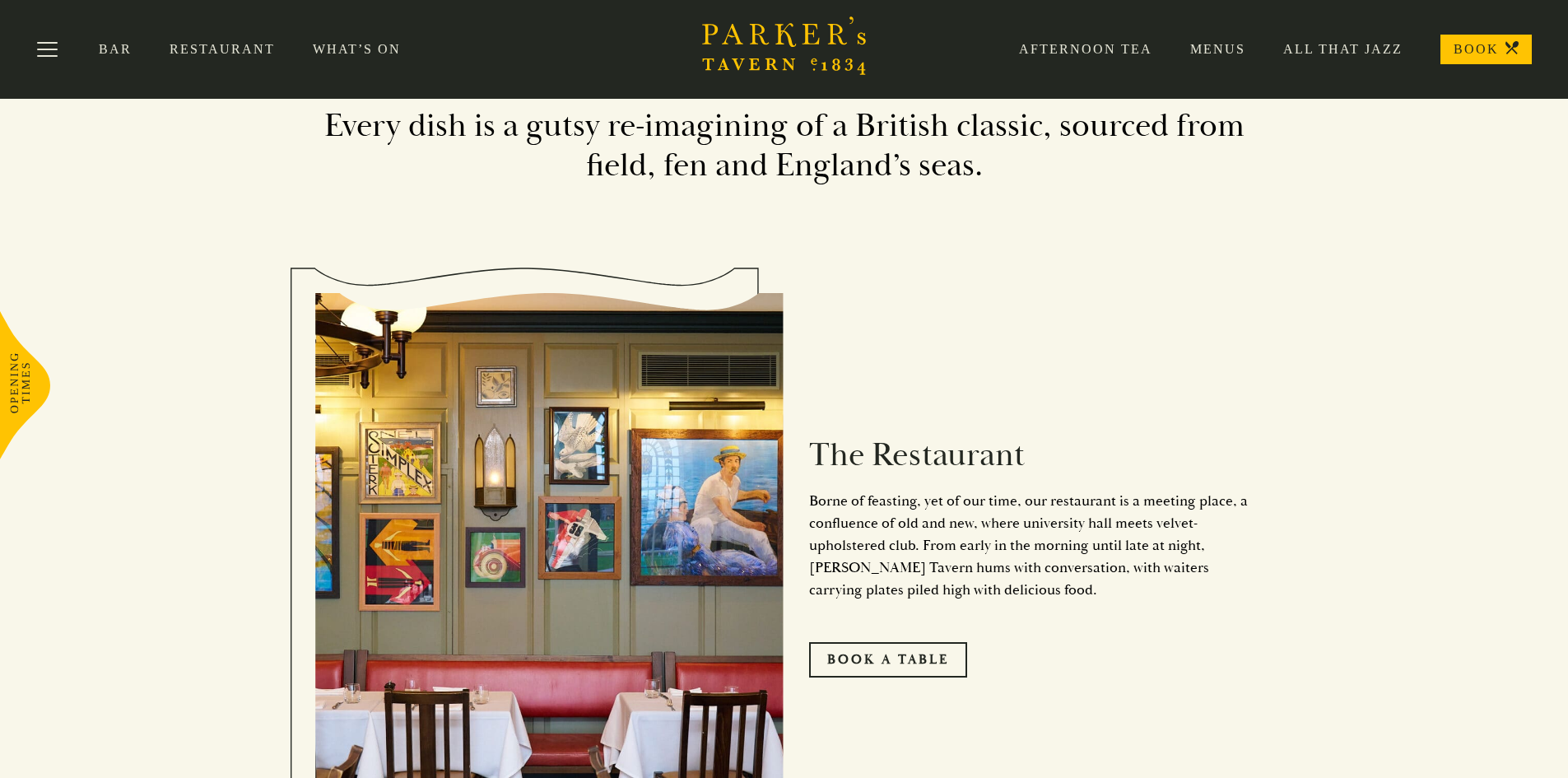
scroll to position [674, 0]
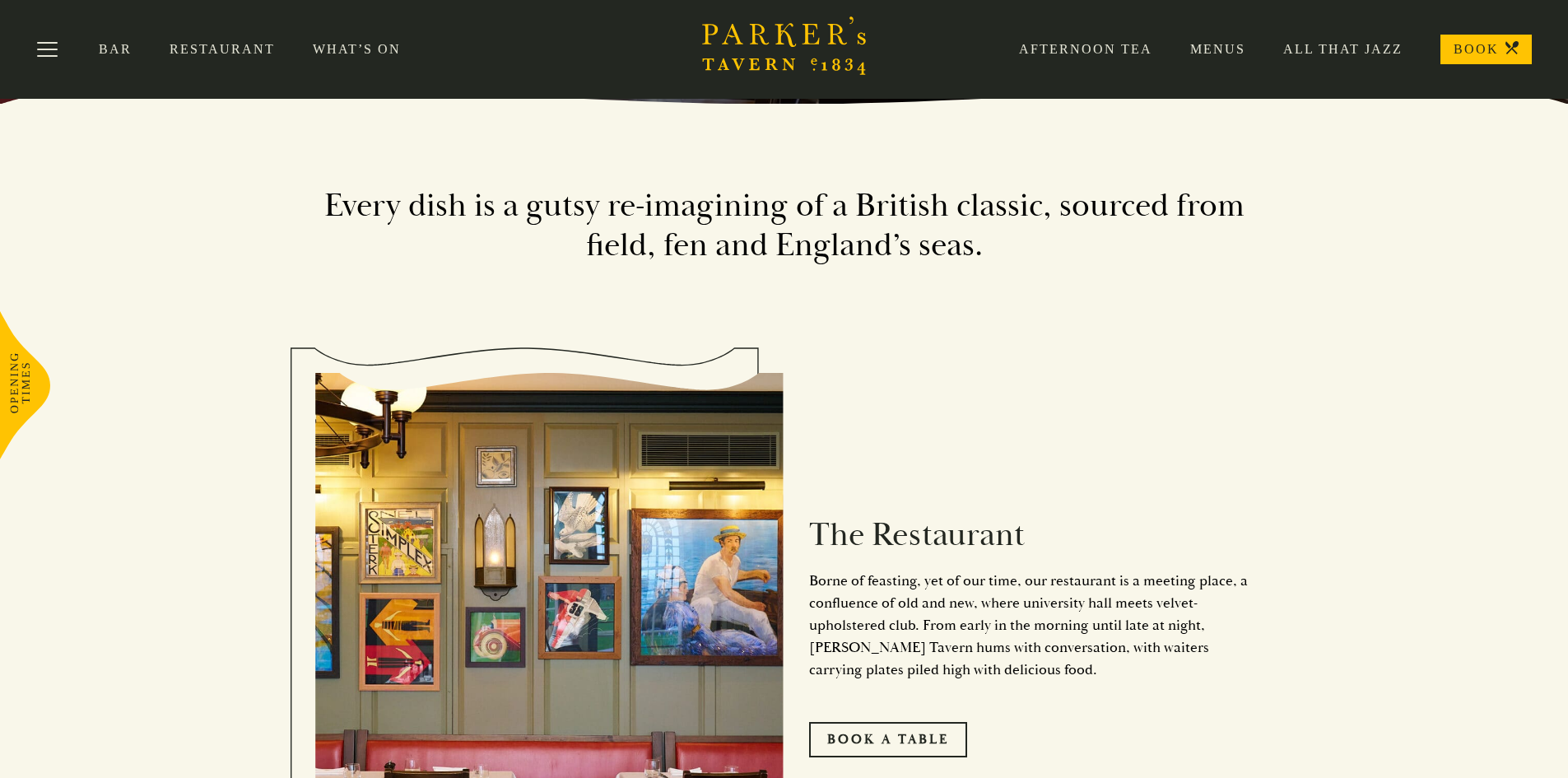
click at [1315, 51] on link "All That Jazz" at bounding box center [1323, 49] width 157 height 16
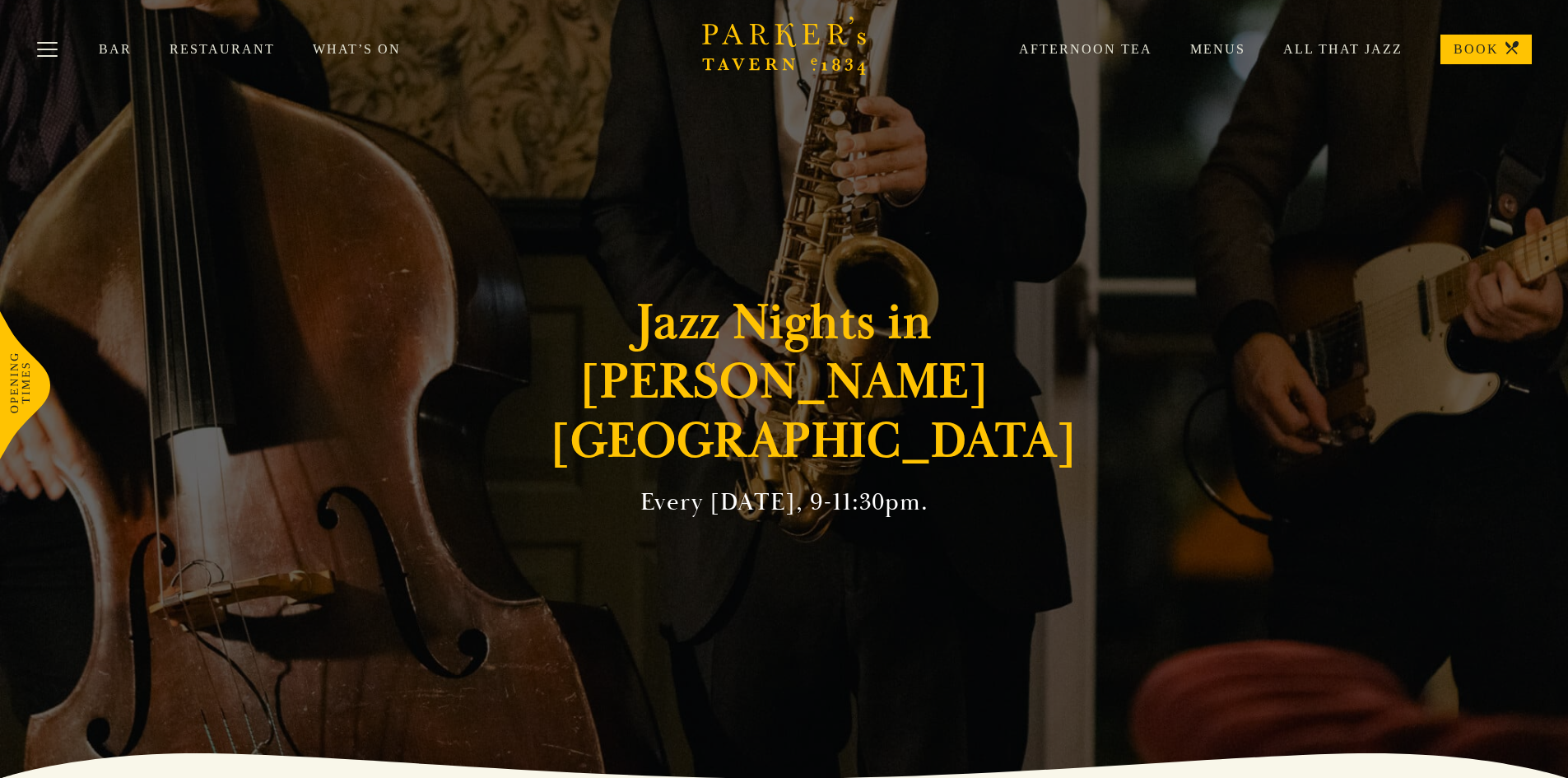
click at [776, 42] on icon "Brasserie Restaurant Cambridge | Parker's Tavern Cambridge Parker's Tavern is a…" at bounding box center [784, 45] width 165 height 59
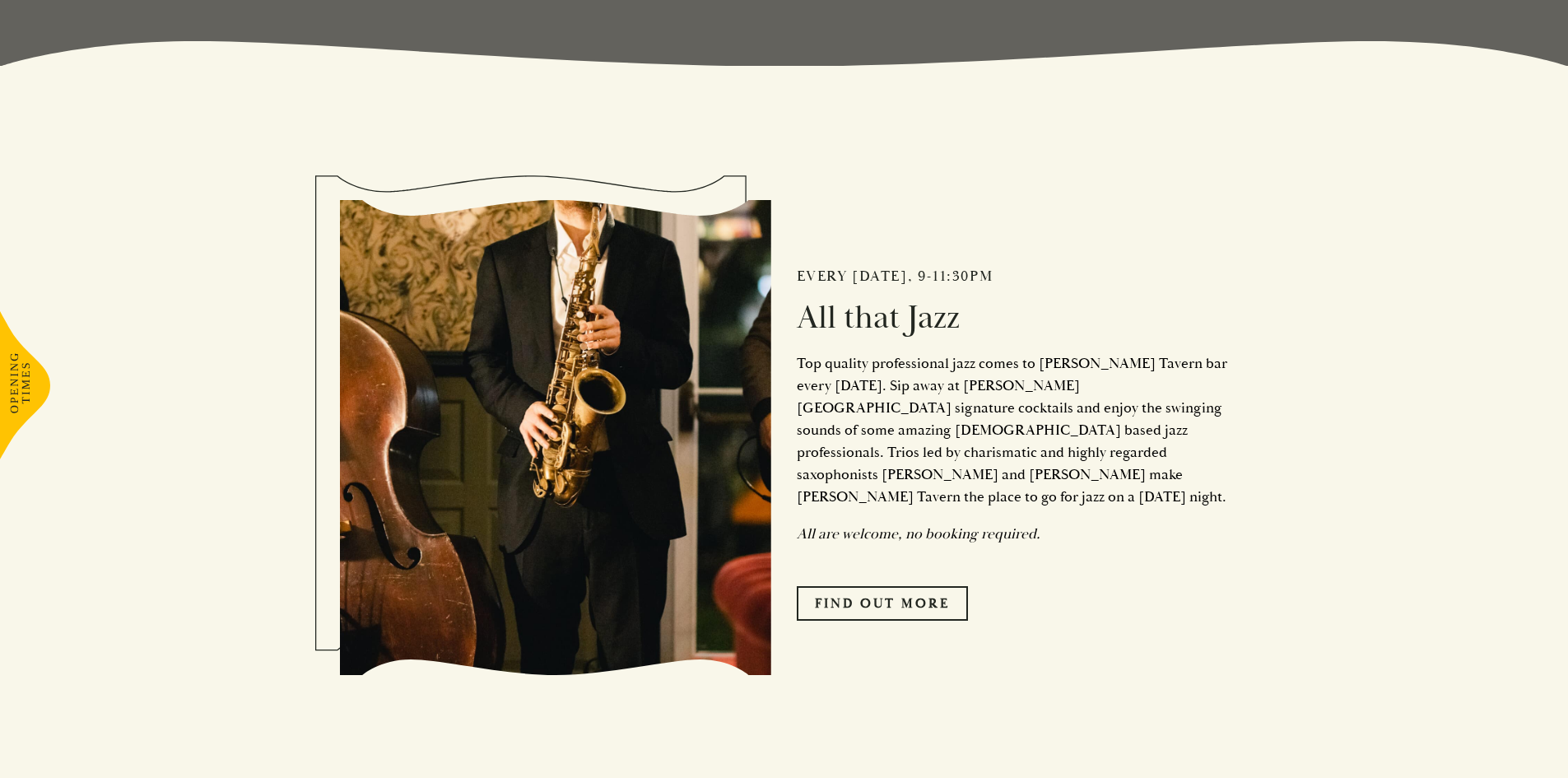
scroll to position [741, 0]
